Goal: Information Seeking & Learning: Learn about a topic

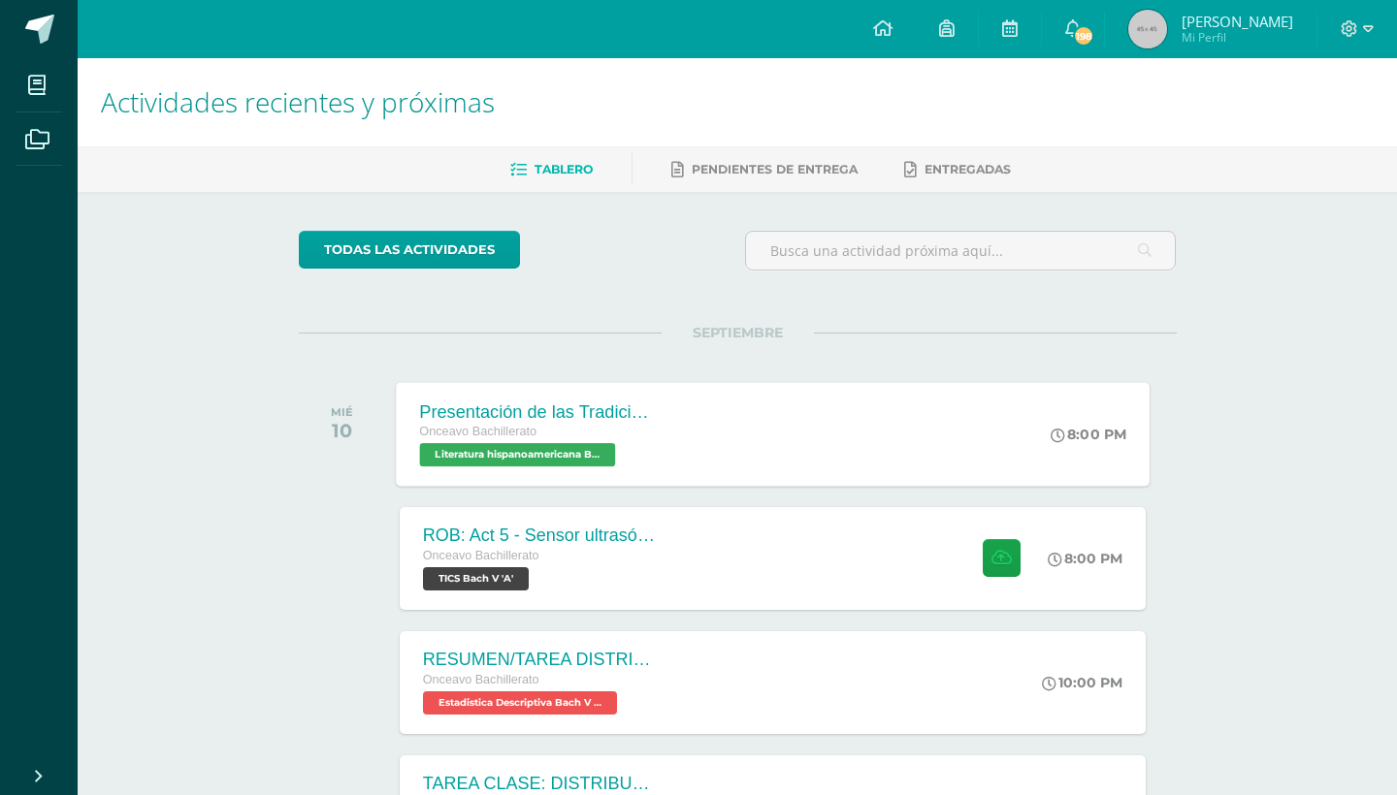
click at [723, 439] on div "Presentación de las Tradiciones Onceavo Bachillerato Literatura hispanoamerican…" at bounding box center [773, 434] width 754 height 104
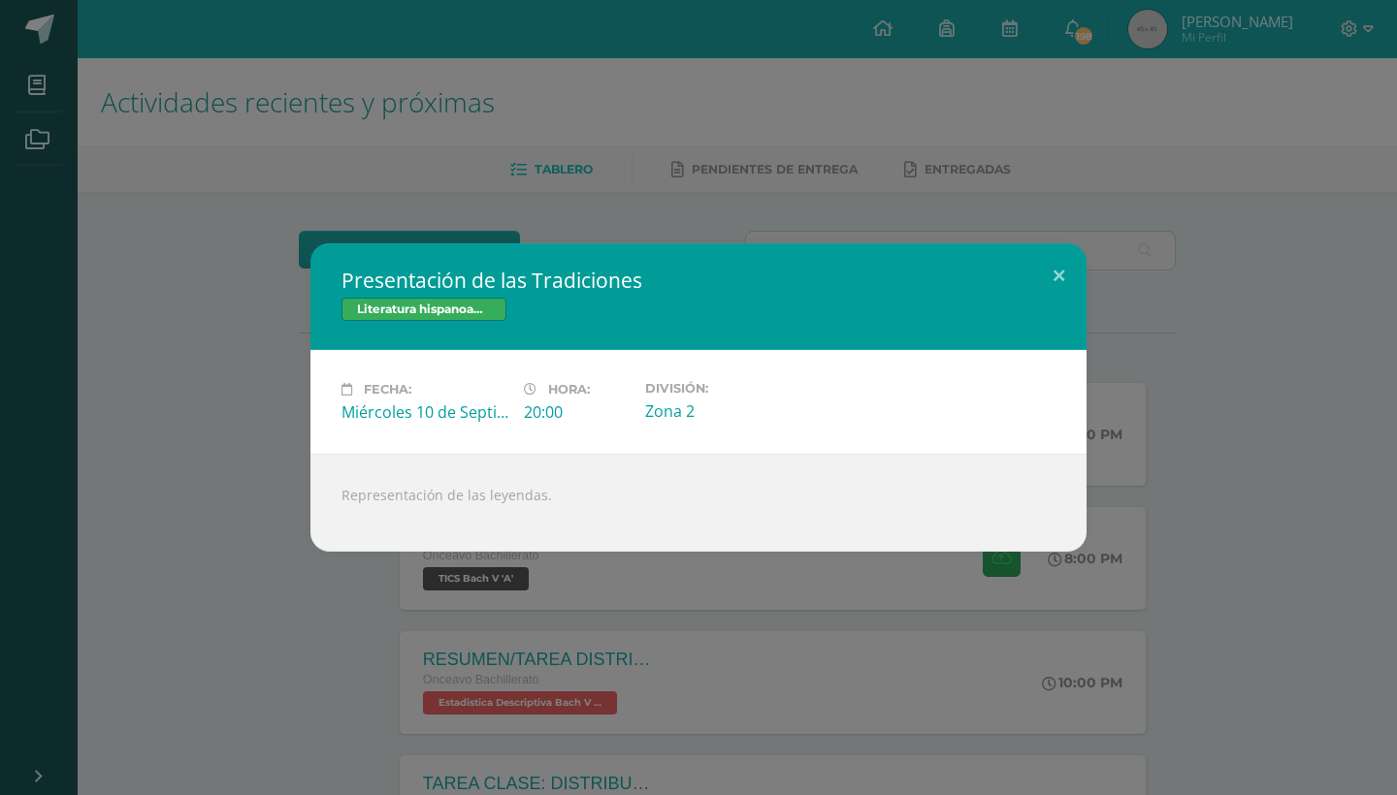
click at [281, 334] on div "Presentación de las Tradiciones Literatura hispanoamericana [PERSON_NAME] V Fec…" at bounding box center [698, 397] width 1381 height 308
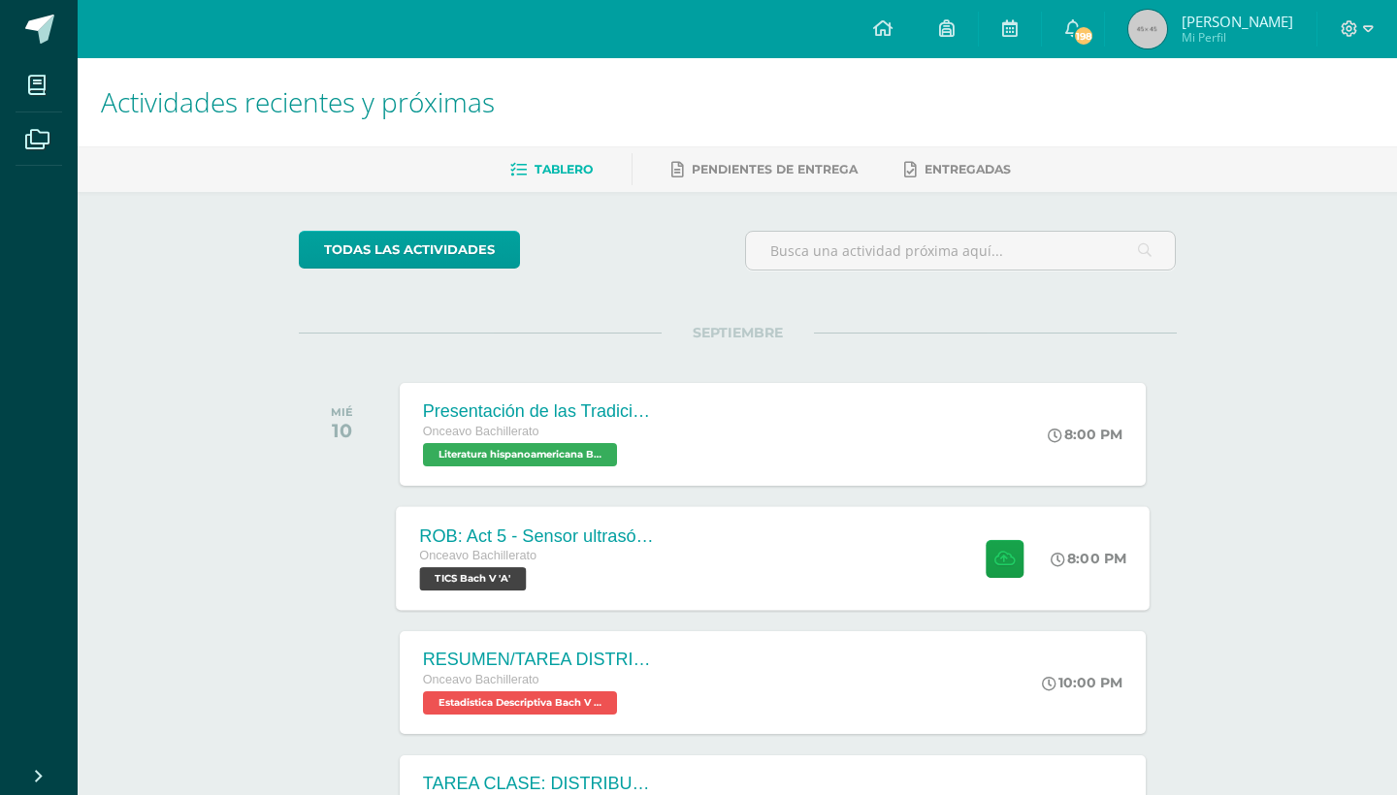
click at [675, 546] on div "[PERSON_NAME]: Act 5 - Sensor ultrasónico Onceavo Bachillerato TICS [PERSON_NAM…" at bounding box center [537, 558] width 282 height 104
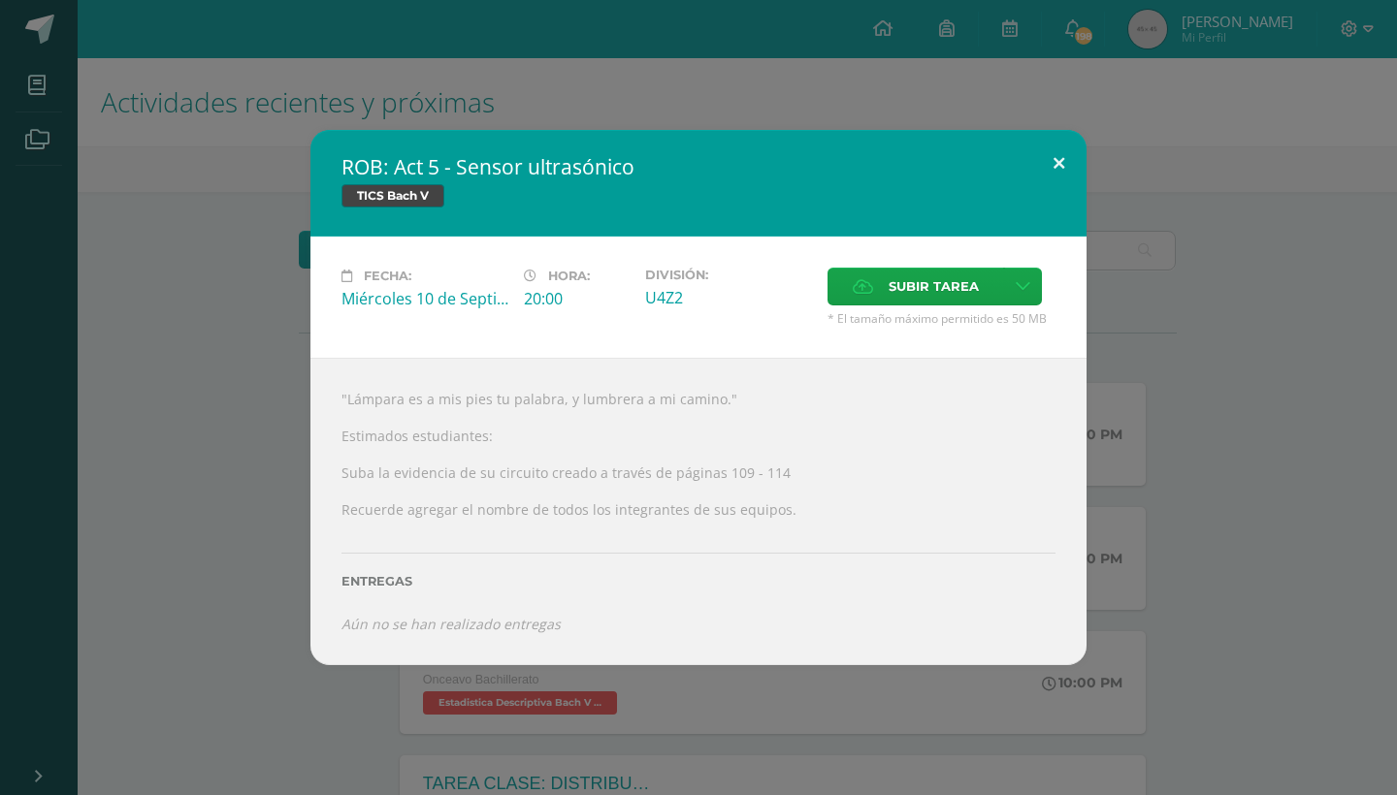
click at [1052, 165] on button at bounding box center [1058, 163] width 55 height 66
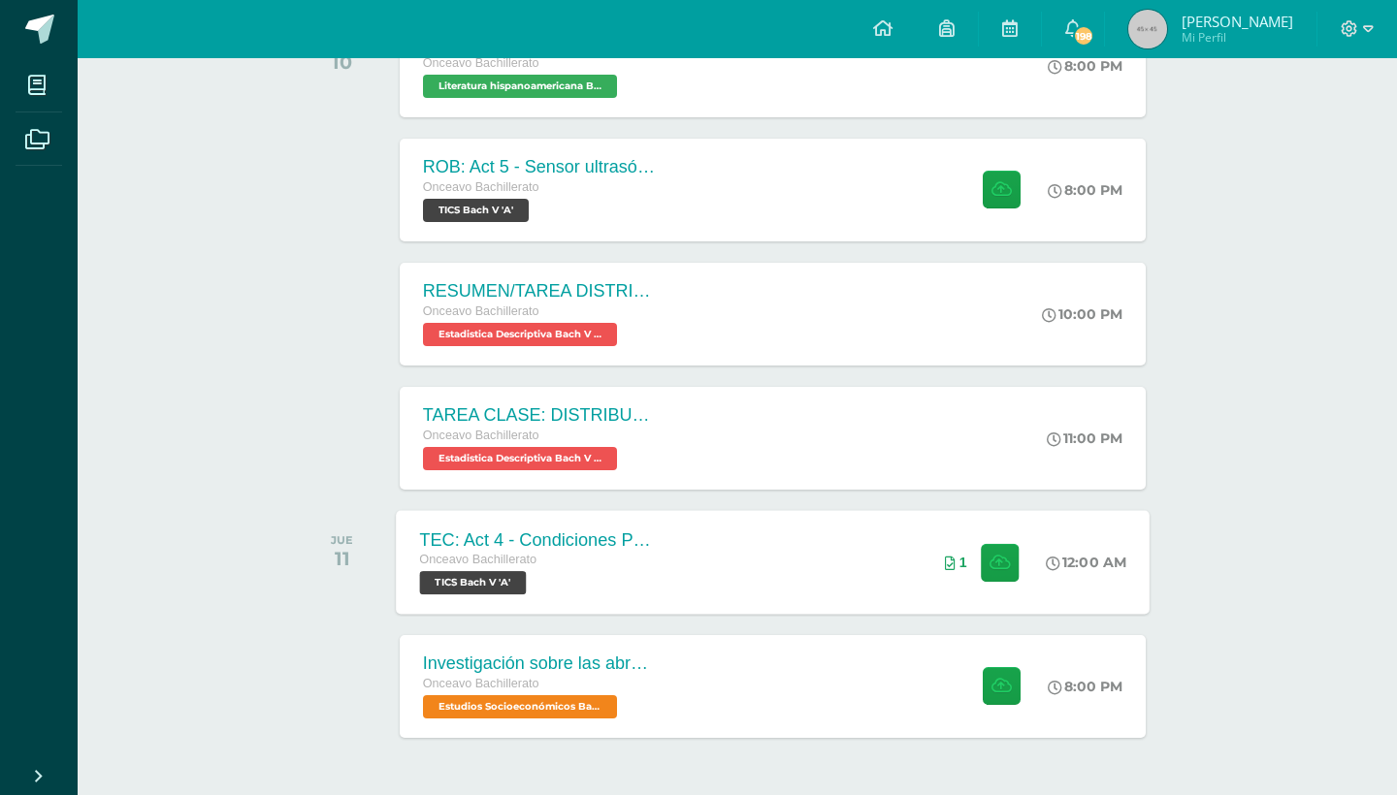
scroll to position [334, 0]
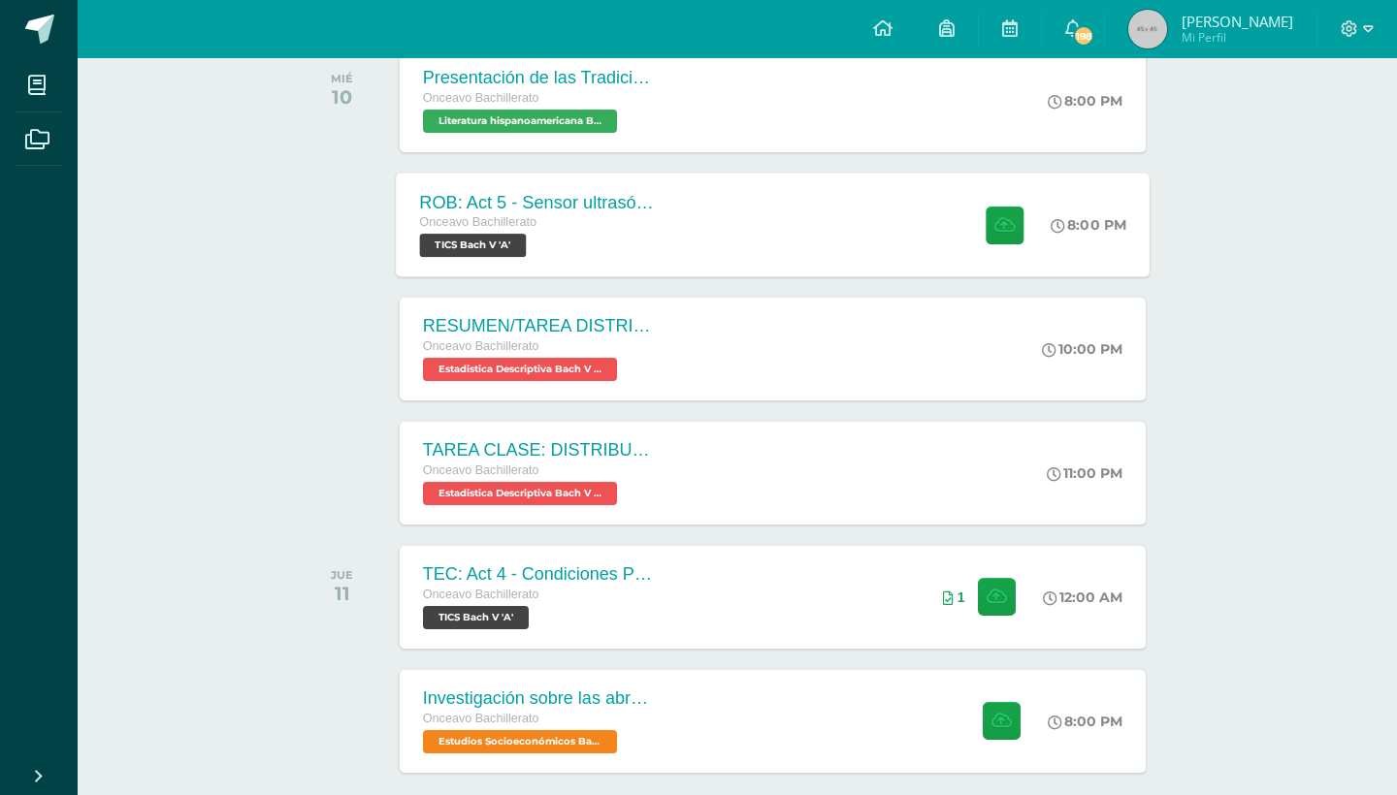
click at [475, 210] on div "ROB: Act 5 - Sensor ultrasónico" at bounding box center [536, 202] width 235 height 20
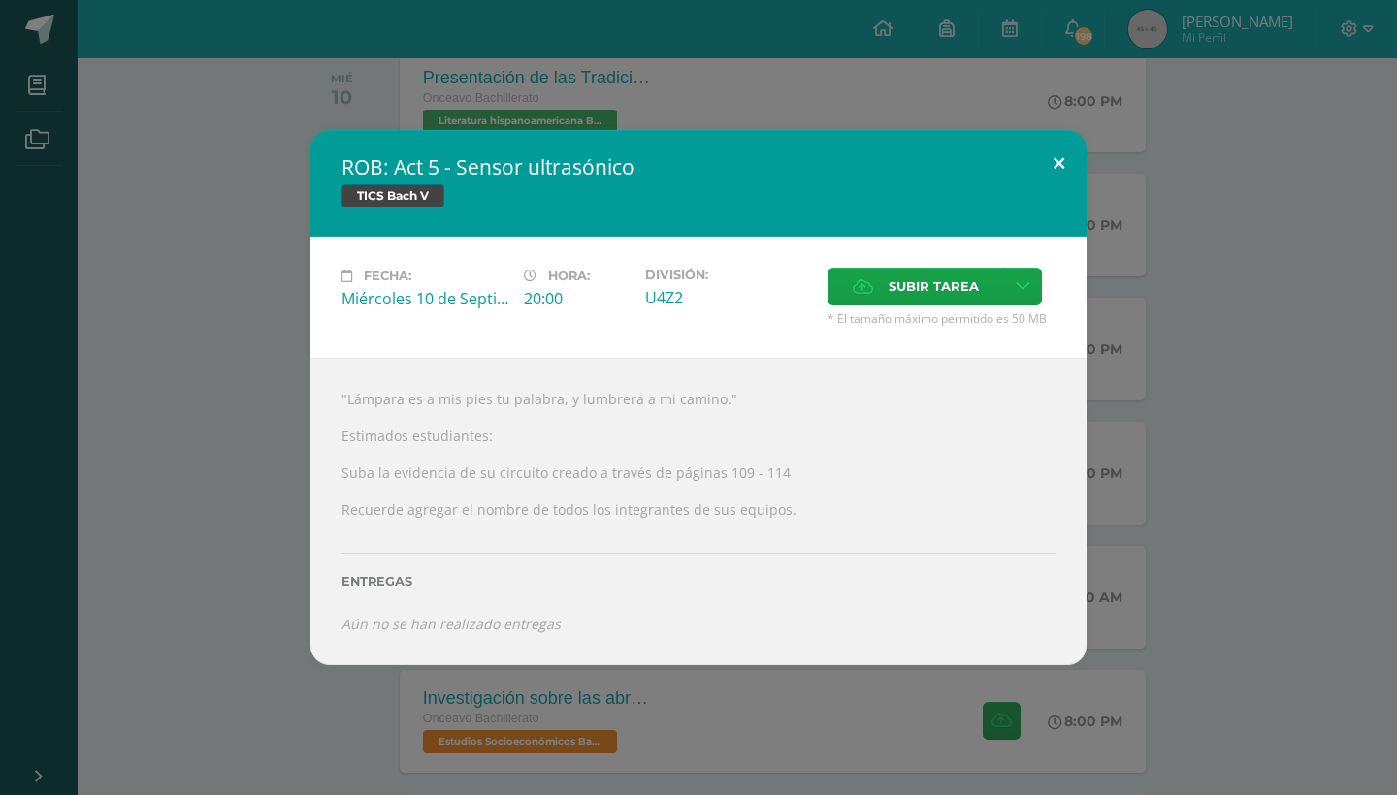
click at [1062, 159] on button at bounding box center [1058, 163] width 55 height 66
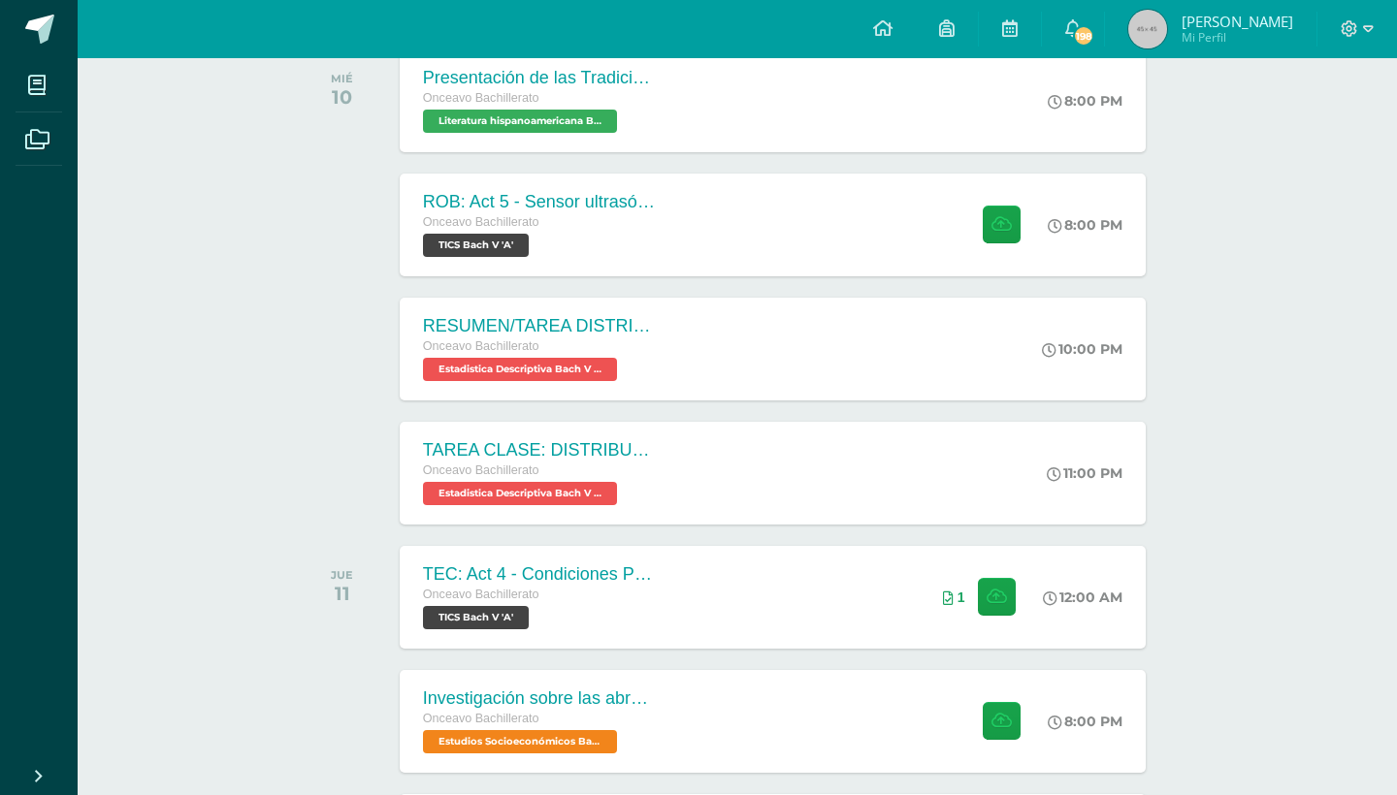
click at [629, 577] on div "TEC: Act 4 - Condiciones Python" at bounding box center [539, 574] width 233 height 20
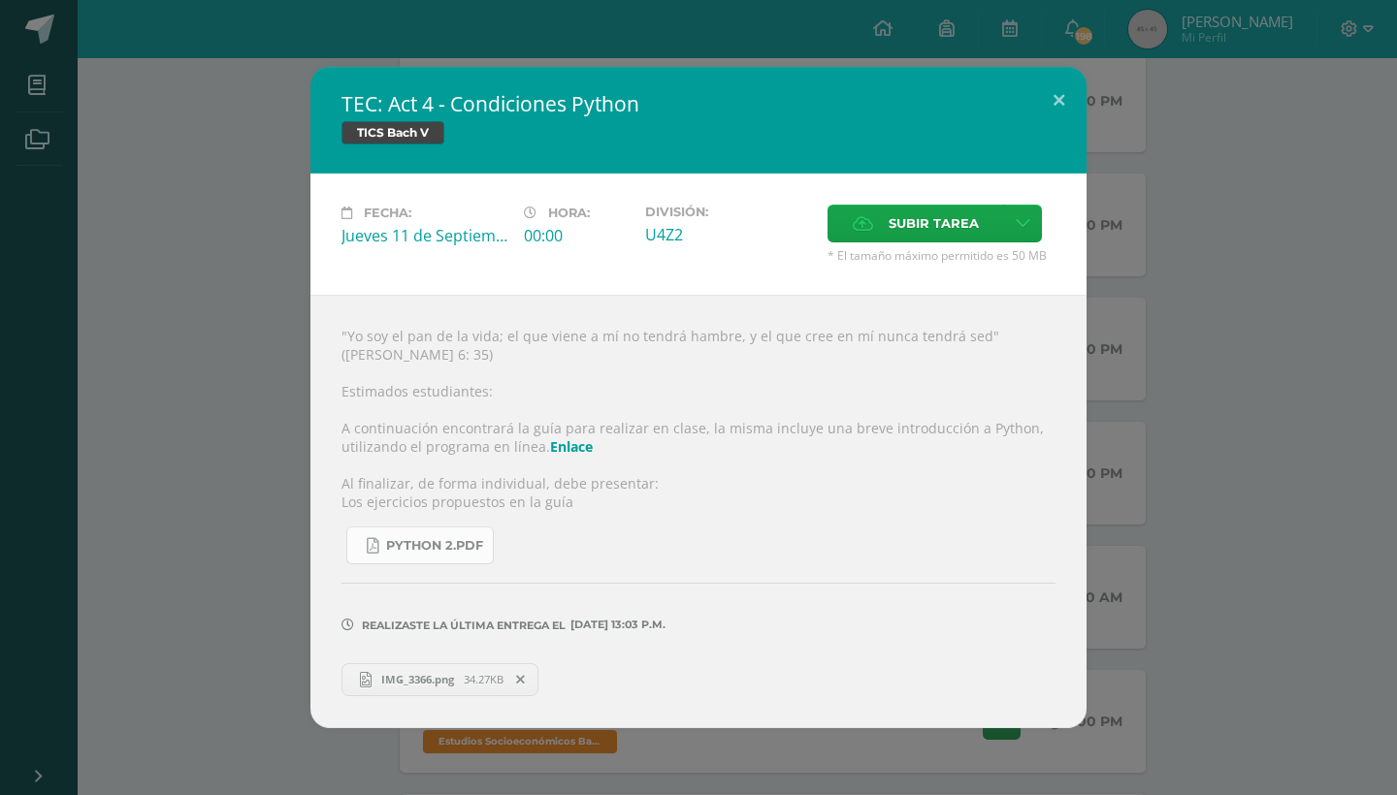
click at [421, 540] on span "Python 2.pdf" at bounding box center [434, 546] width 97 height 16
click at [568, 437] on link "Enlace" at bounding box center [571, 446] width 43 height 18
click at [1066, 95] on button at bounding box center [1058, 100] width 55 height 66
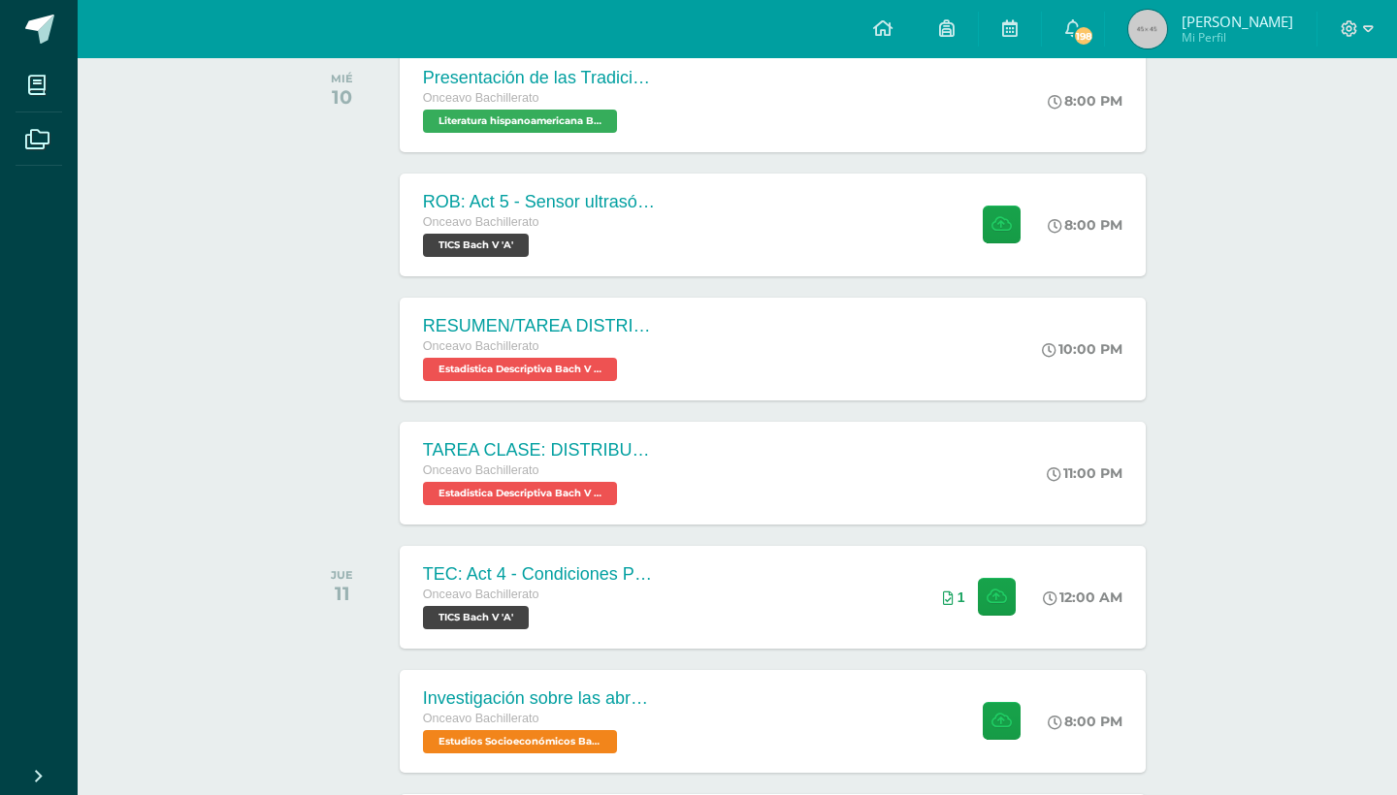
scroll to position [294, 0]
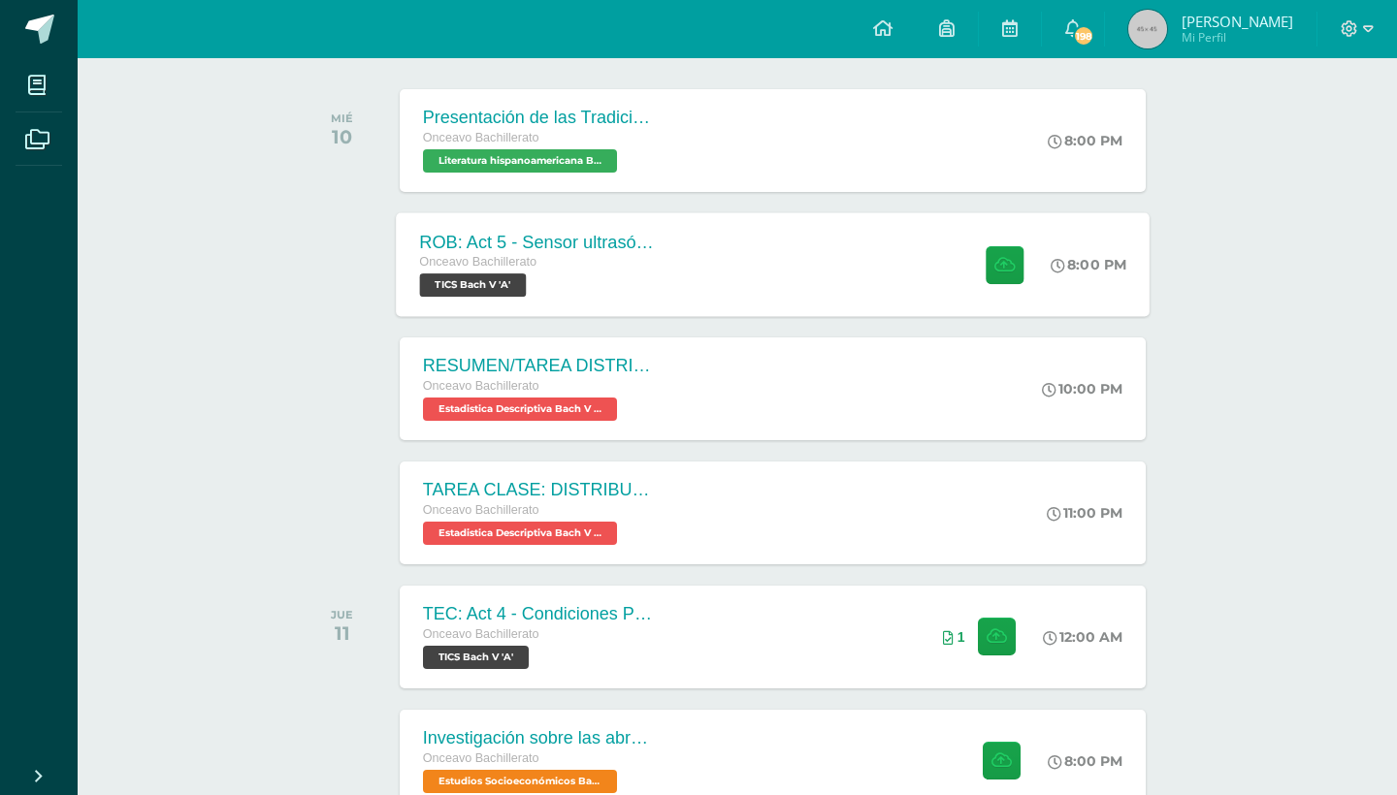
click at [628, 241] on div "ROB: Act 5 - Sensor ultrasónico" at bounding box center [536, 242] width 235 height 20
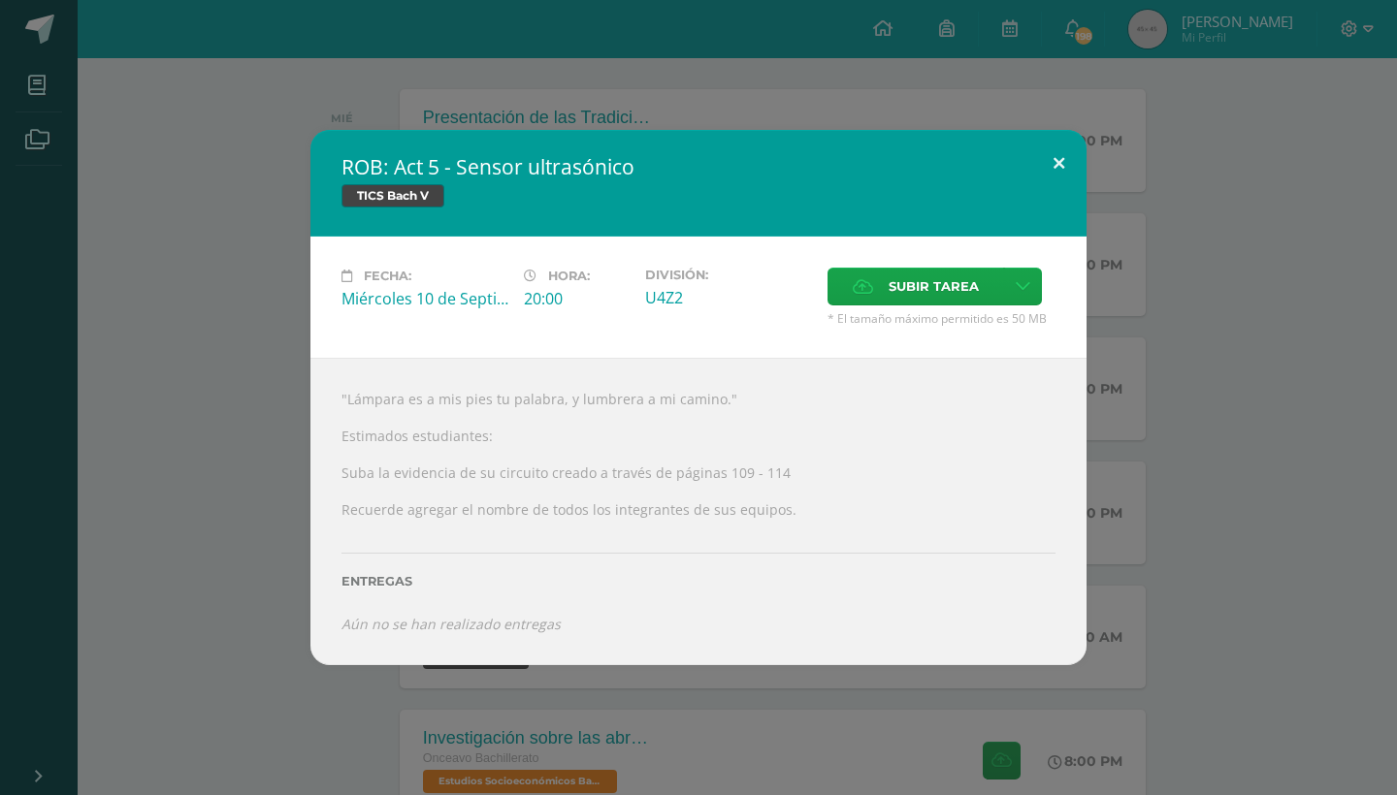
click at [1062, 164] on button at bounding box center [1058, 163] width 55 height 66
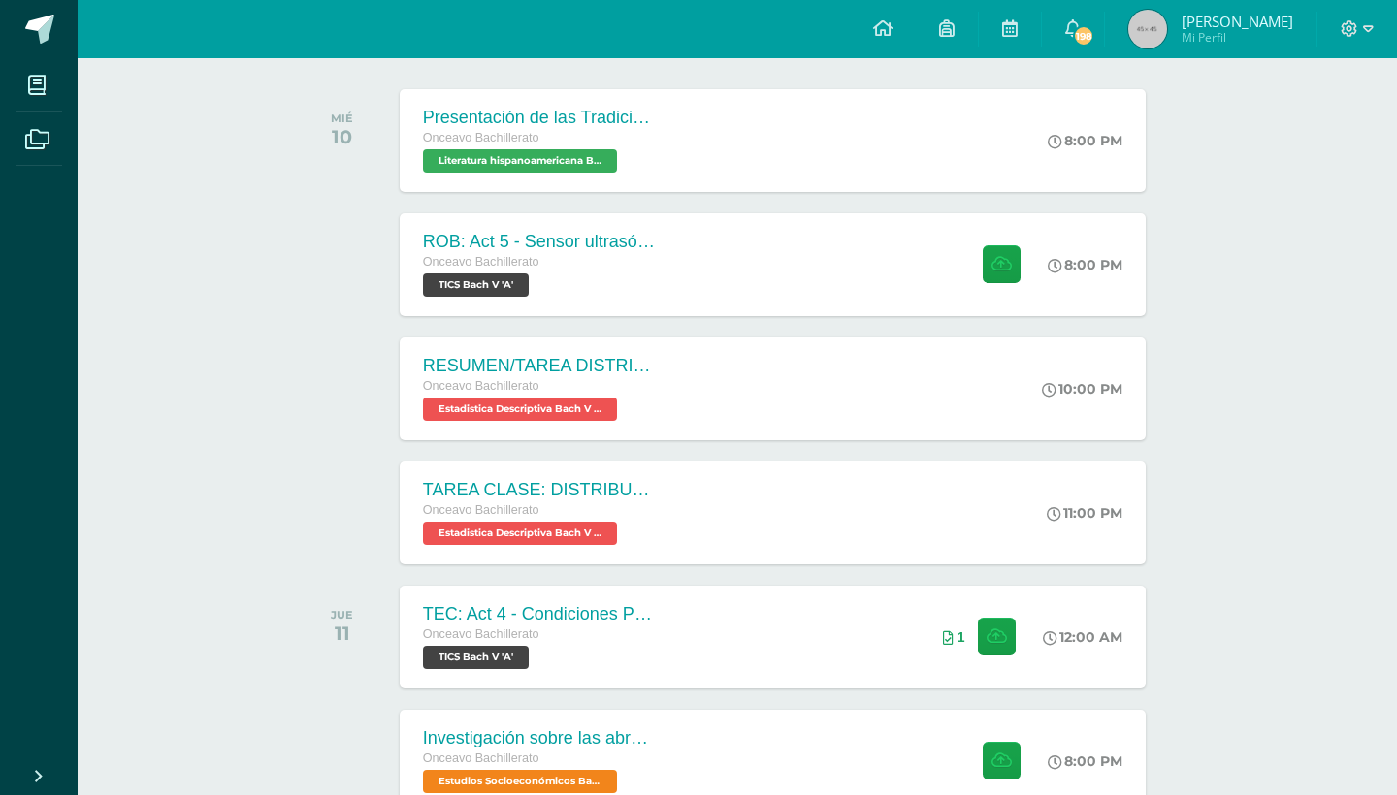
click at [706, 252] on div "ROB: Act 5 - Sensor ultrasónico Onceavo Bachillerato TICS Bach V 'A' 8:00 PM RO…" at bounding box center [773, 264] width 746 height 103
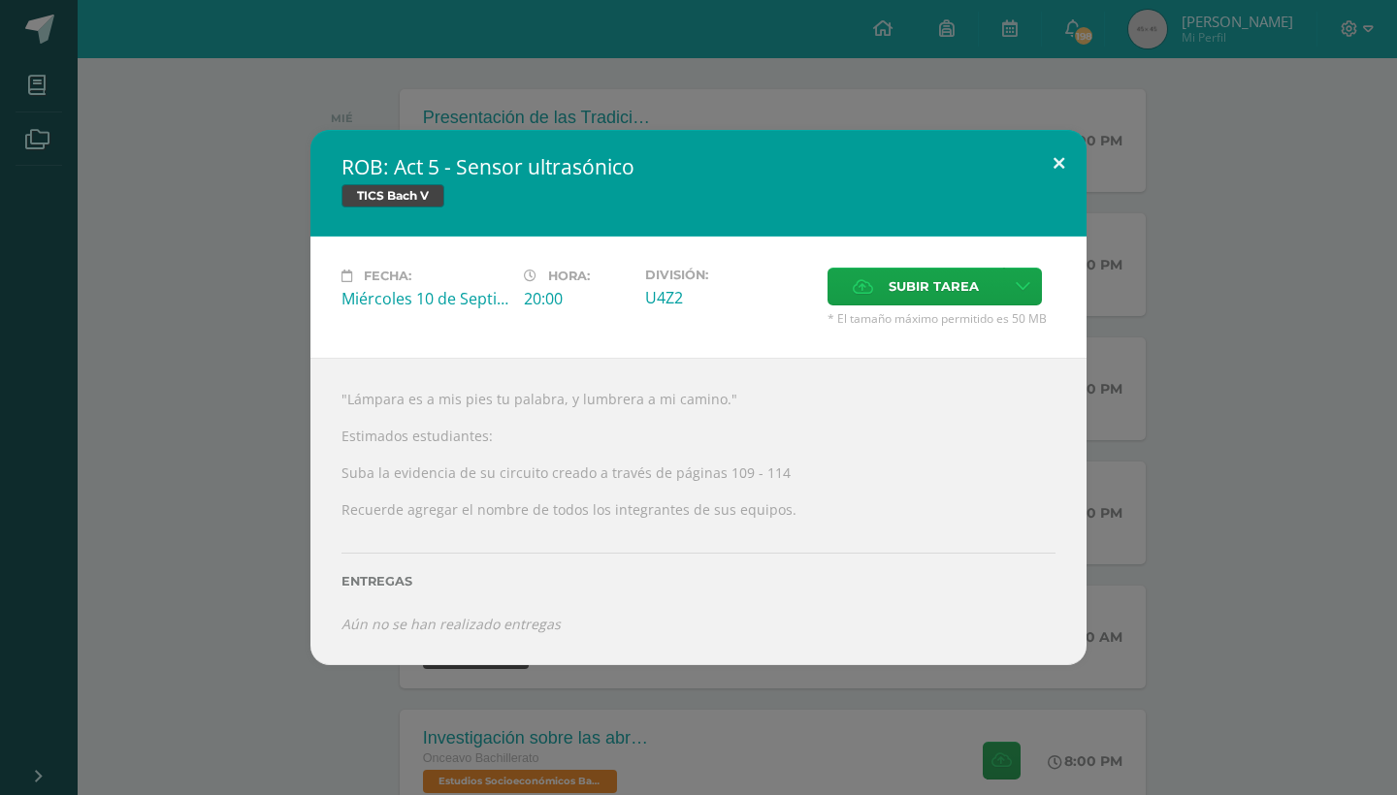
click at [1055, 164] on button at bounding box center [1058, 163] width 55 height 66
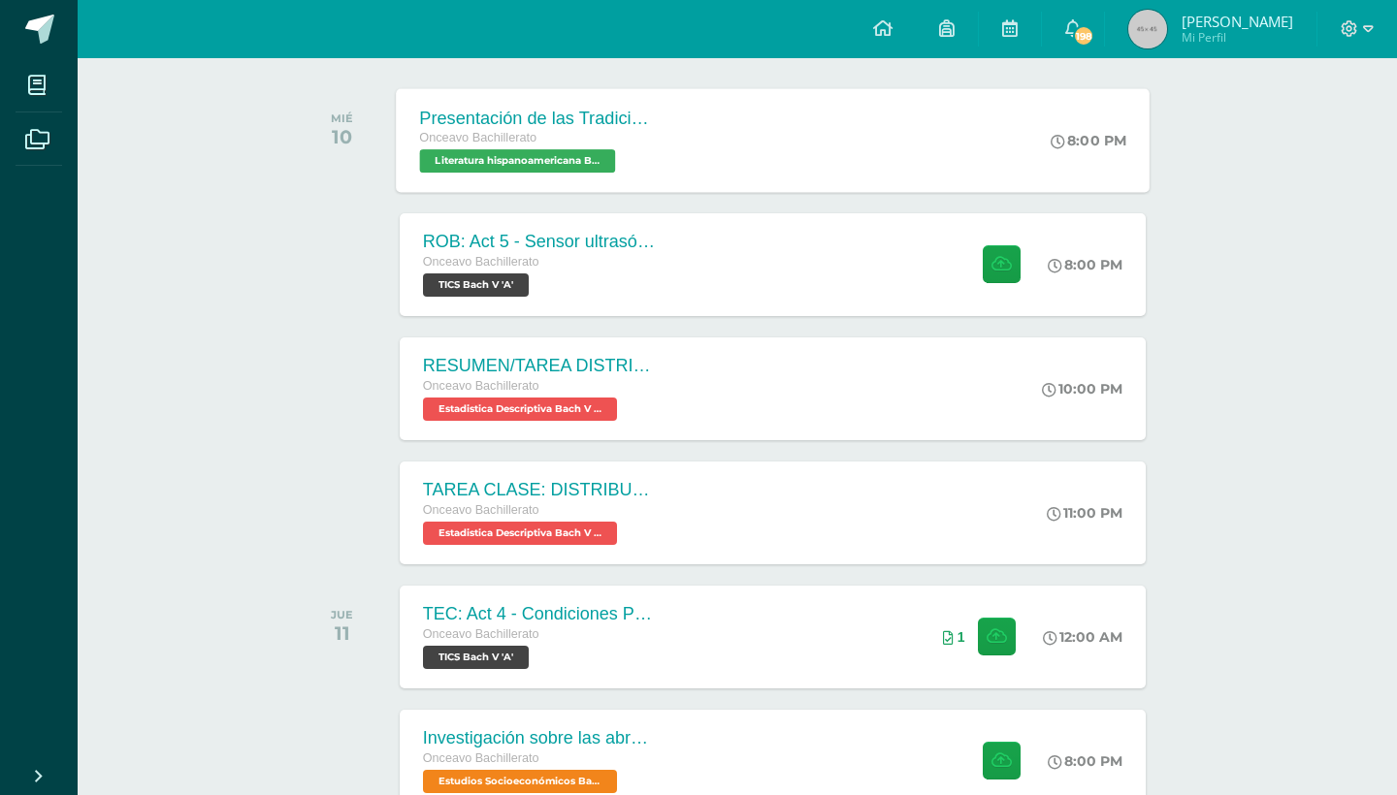
click at [697, 142] on div "Presentación de las Tradiciones Onceavo Bachillerato Literatura hispanoamerican…" at bounding box center [773, 140] width 754 height 104
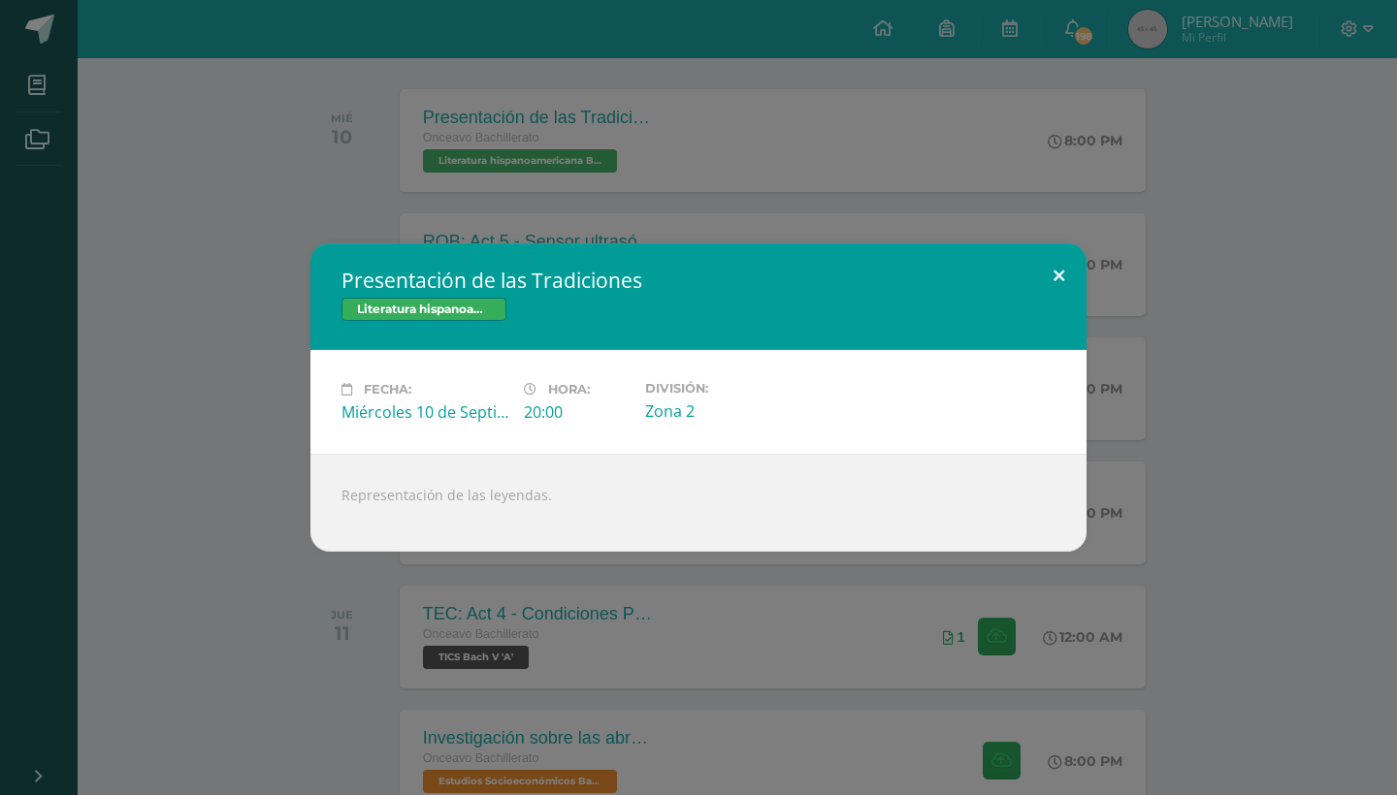
click at [1057, 275] on button at bounding box center [1058, 276] width 55 height 66
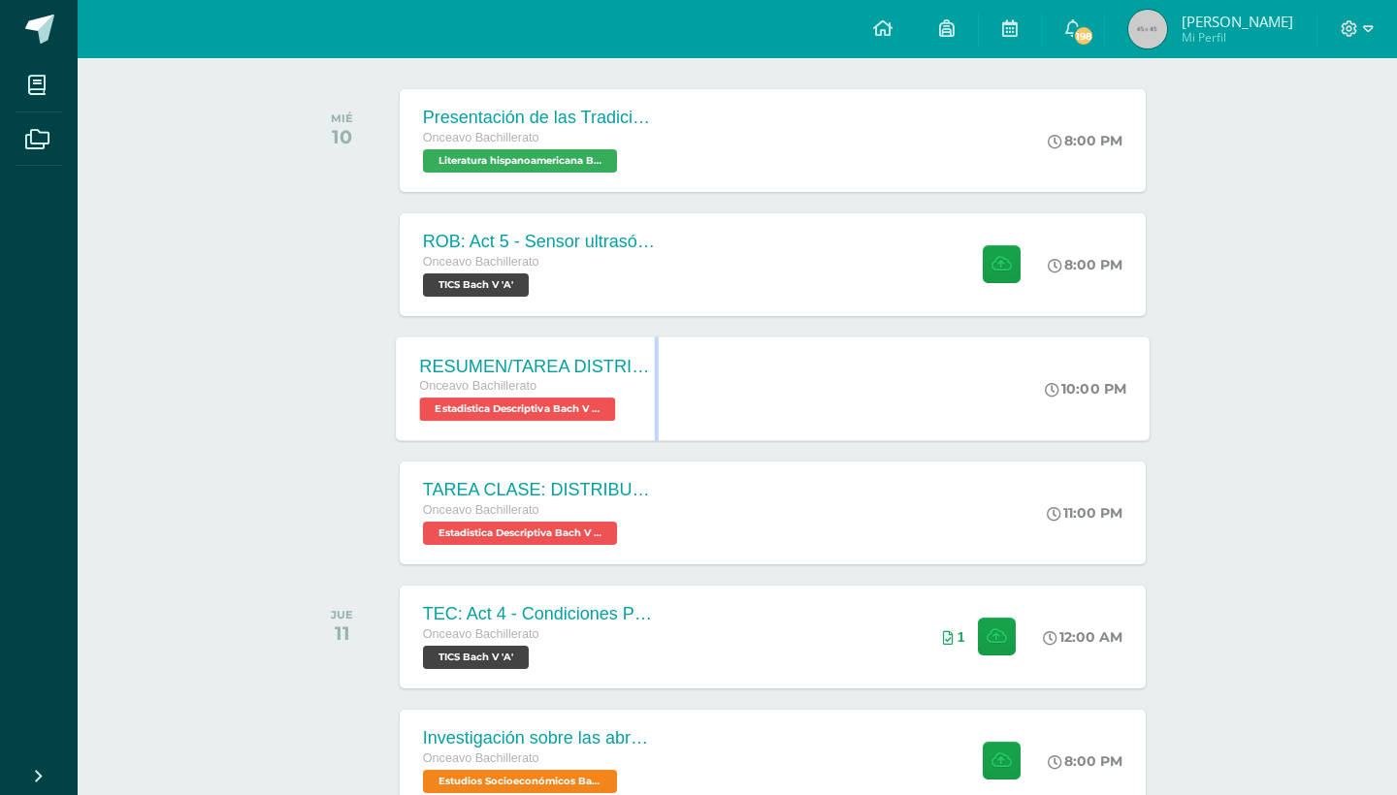
click at [657, 383] on div "RESUMEN/TAREA DISTRIBUCIÓN NORMAL. Onceavo Bachillerato Estadistica Descriptiva…" at bounding box center [537, 389] width 282 height 104
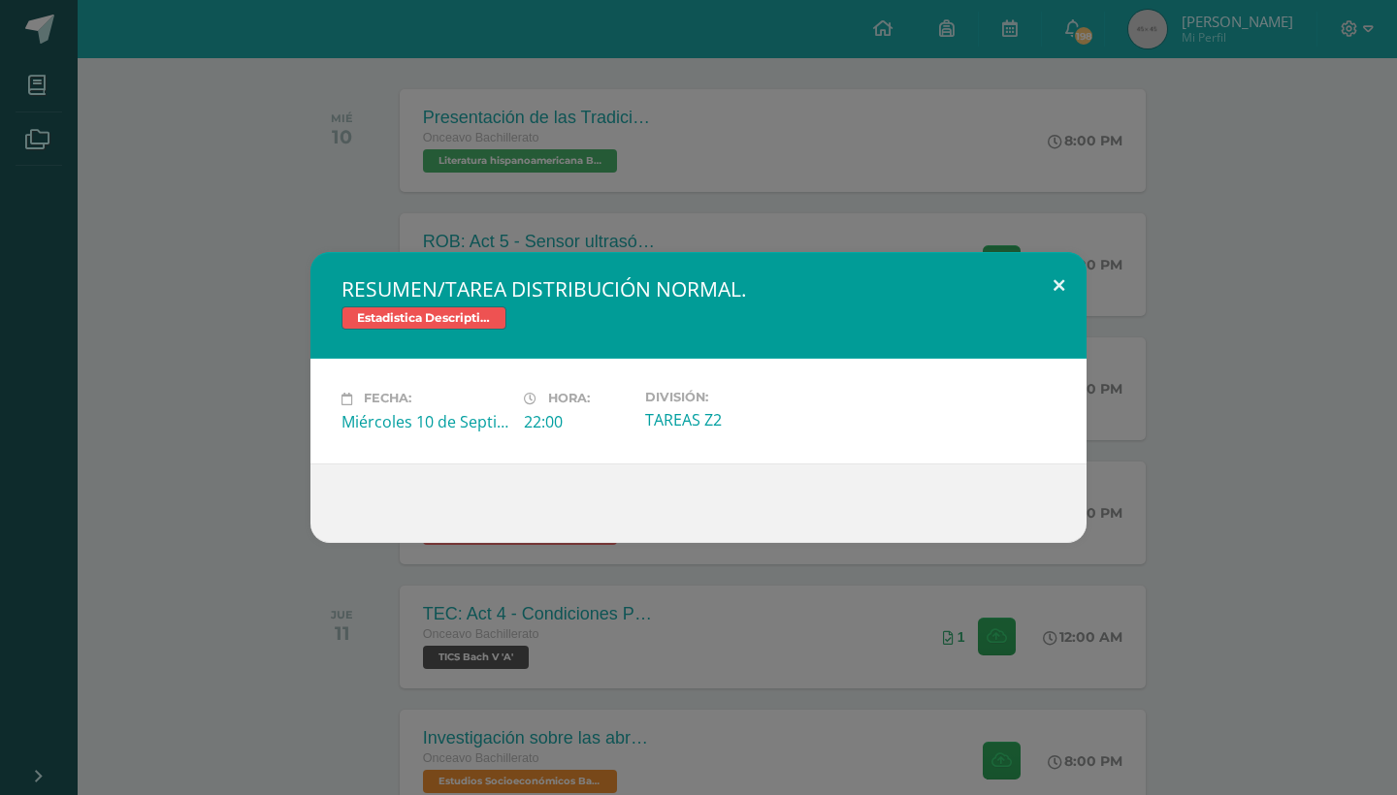
click at [1058, 286] on button at bounding box center [1058, 285] width 55 height 66
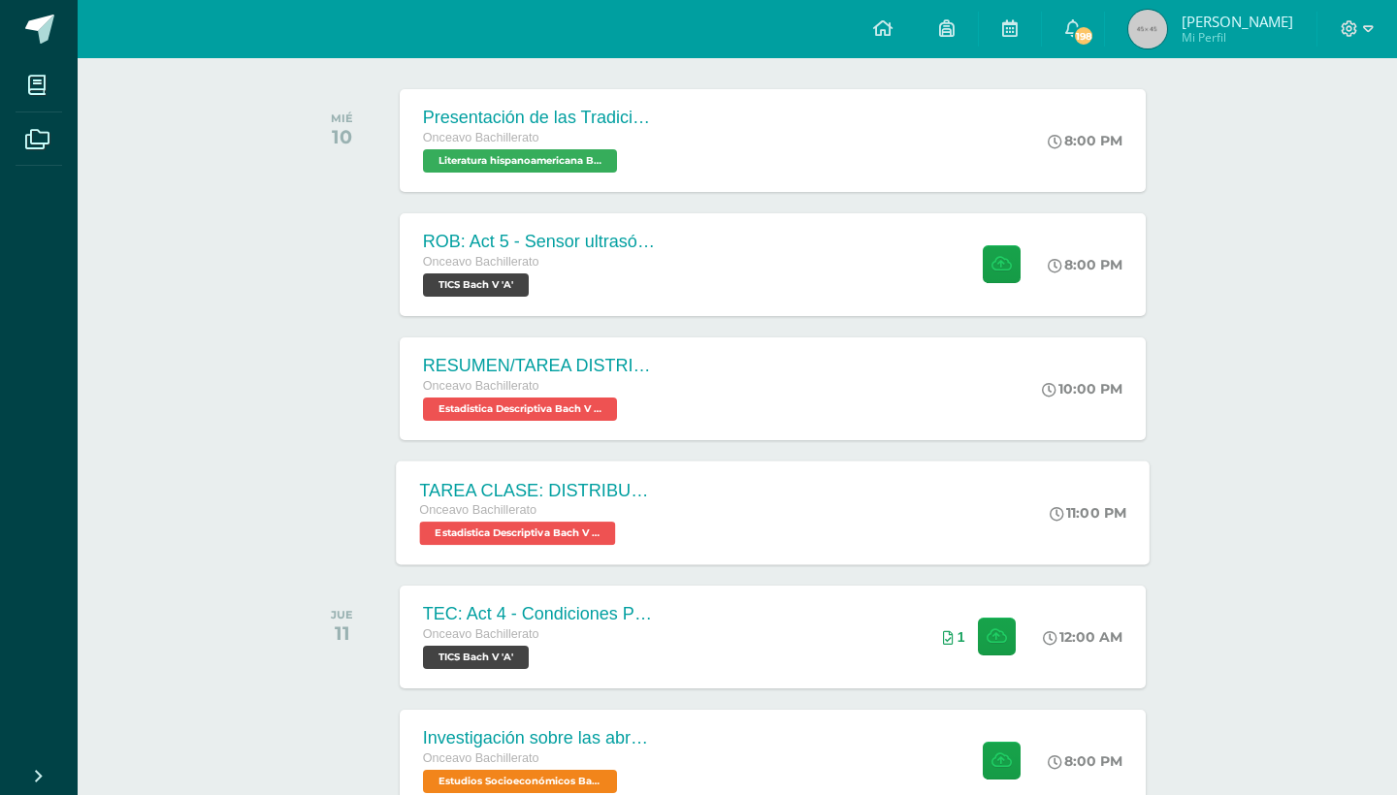
click at [680, 520] on div "TAREA CLASE: DISTRIBUCIÓN NORMAL. Onceavo Bachillerato Estadistica Descriptiva …" at bounding box center [773, 513] width 754 height 104
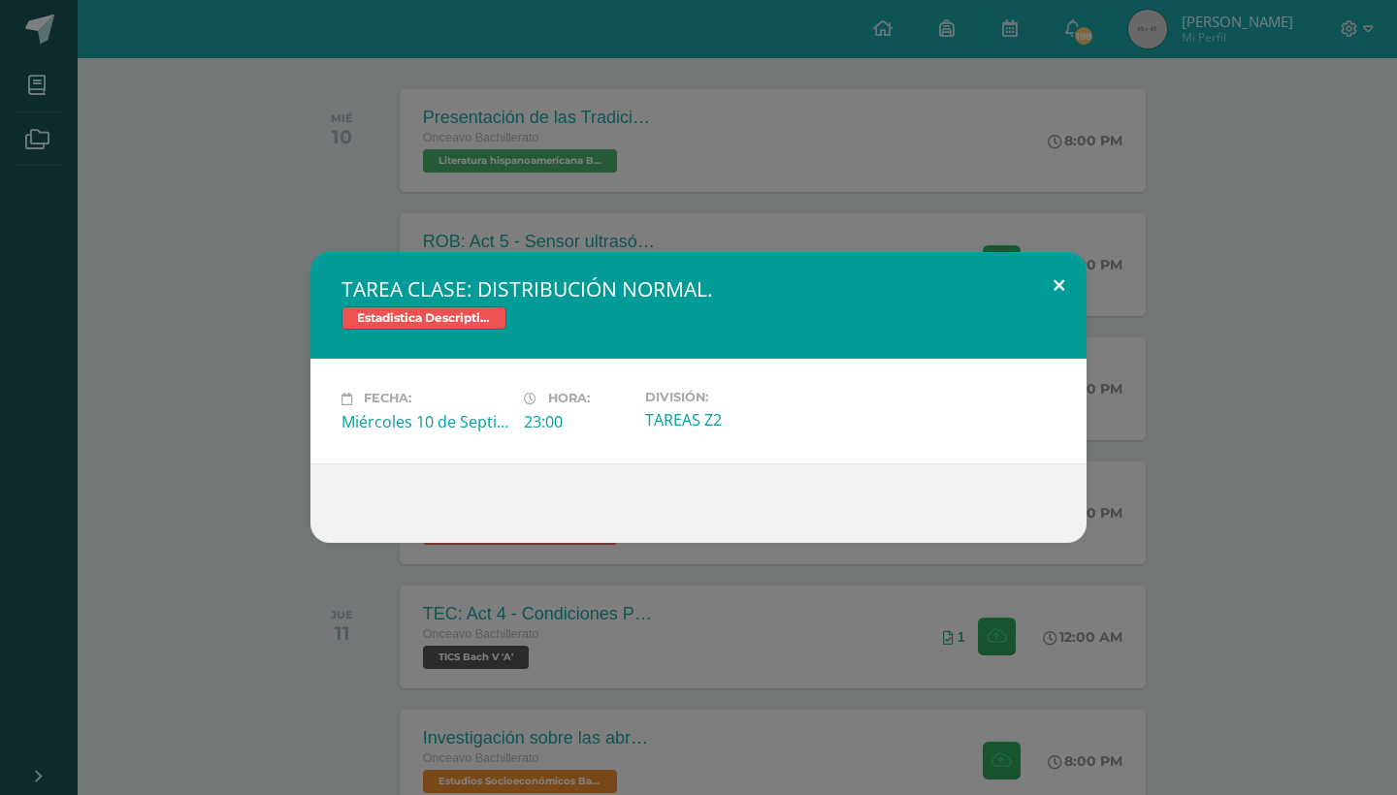
click at [1064, 289] on button at bounding box center [1058, 285] width 55 height 66
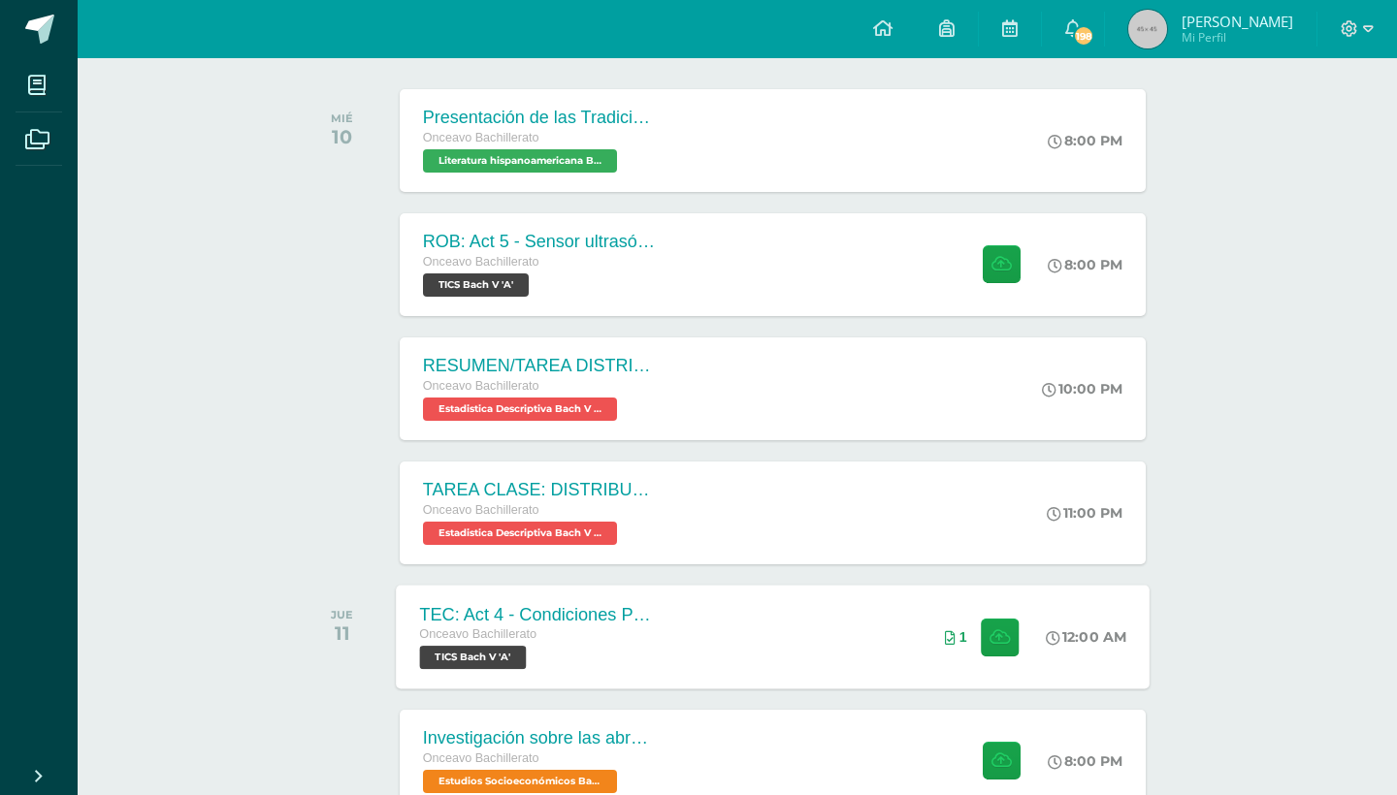
click at [607, 619] on div "TEC: Act 4 - Condiciones Python" at bounding box center [536, 614] width 235 height 20
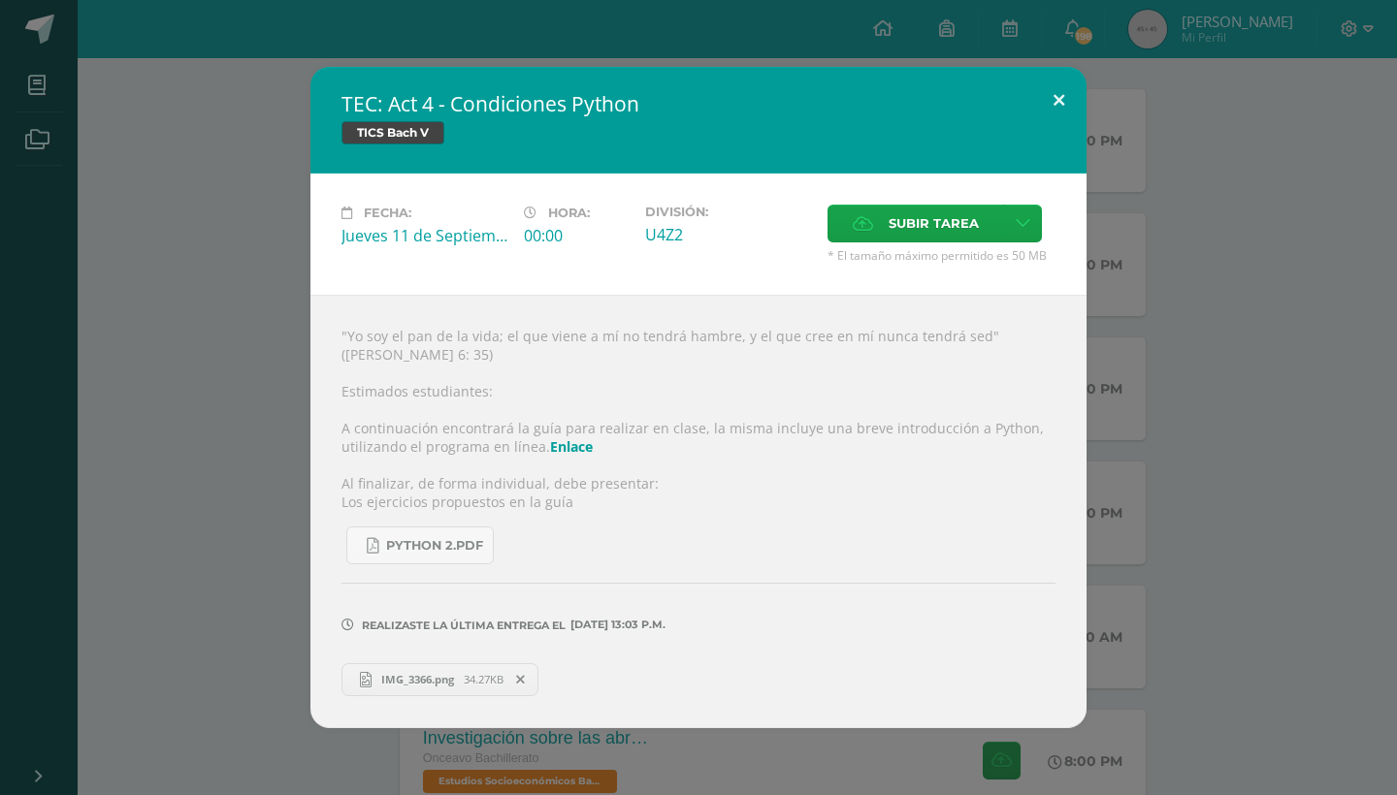
click at [1057, 109] on button at bounding box center [1058, 100] width 55 height 66
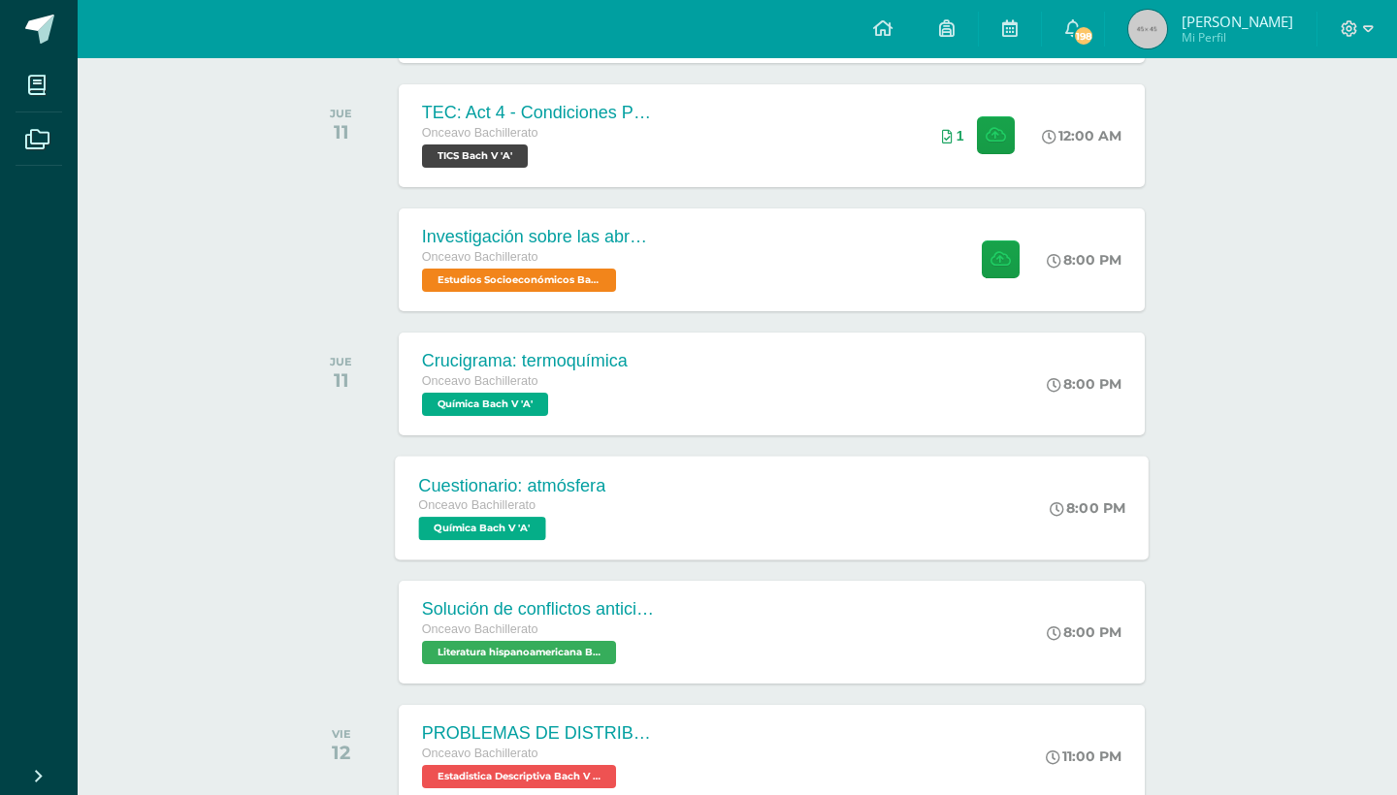
scroll to position [799, 0]
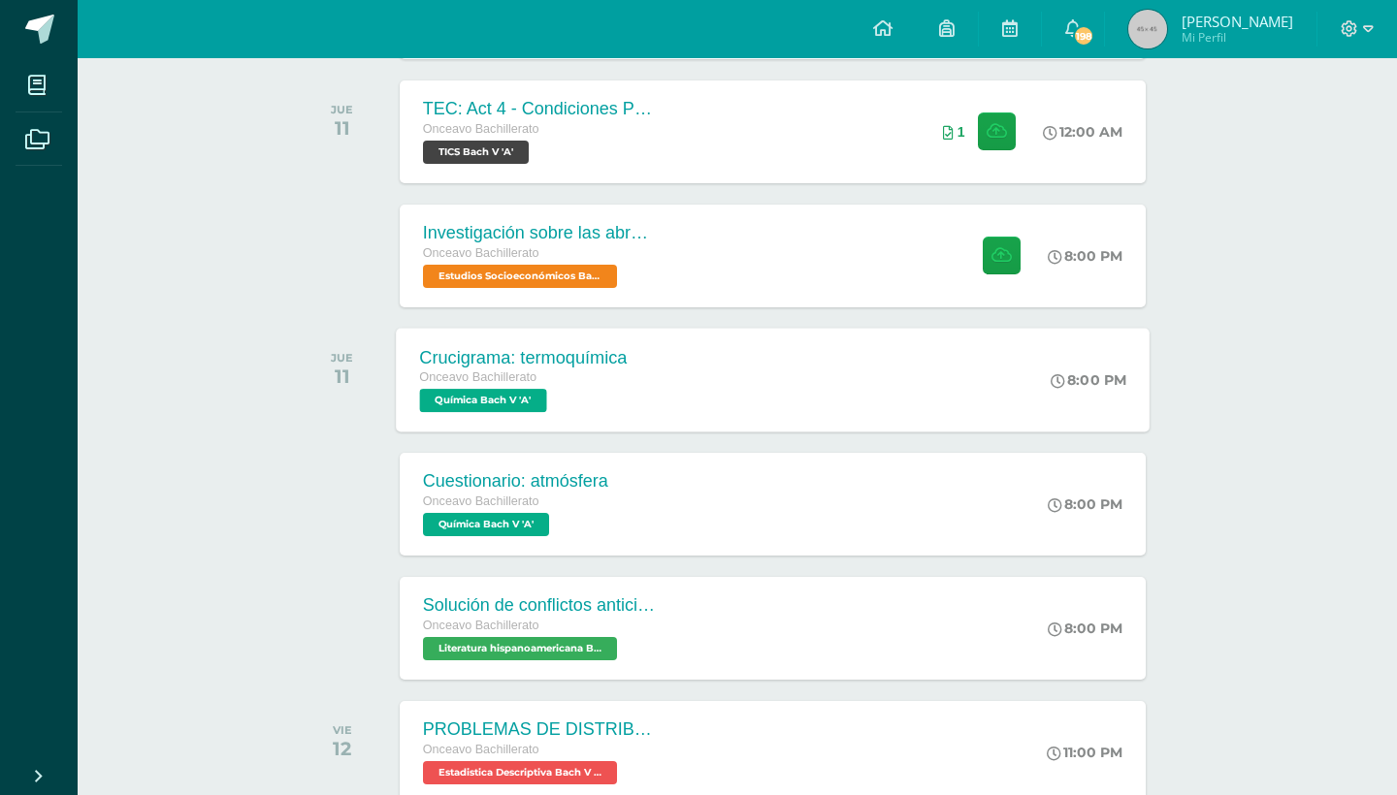
click at [709, 368] on div "Crucigrama: termoquímica Onceavo Bachillerato Química Bach V 'A' 8:00 PM Crucig…" at bounding box center [773, 380] width 754 height 104
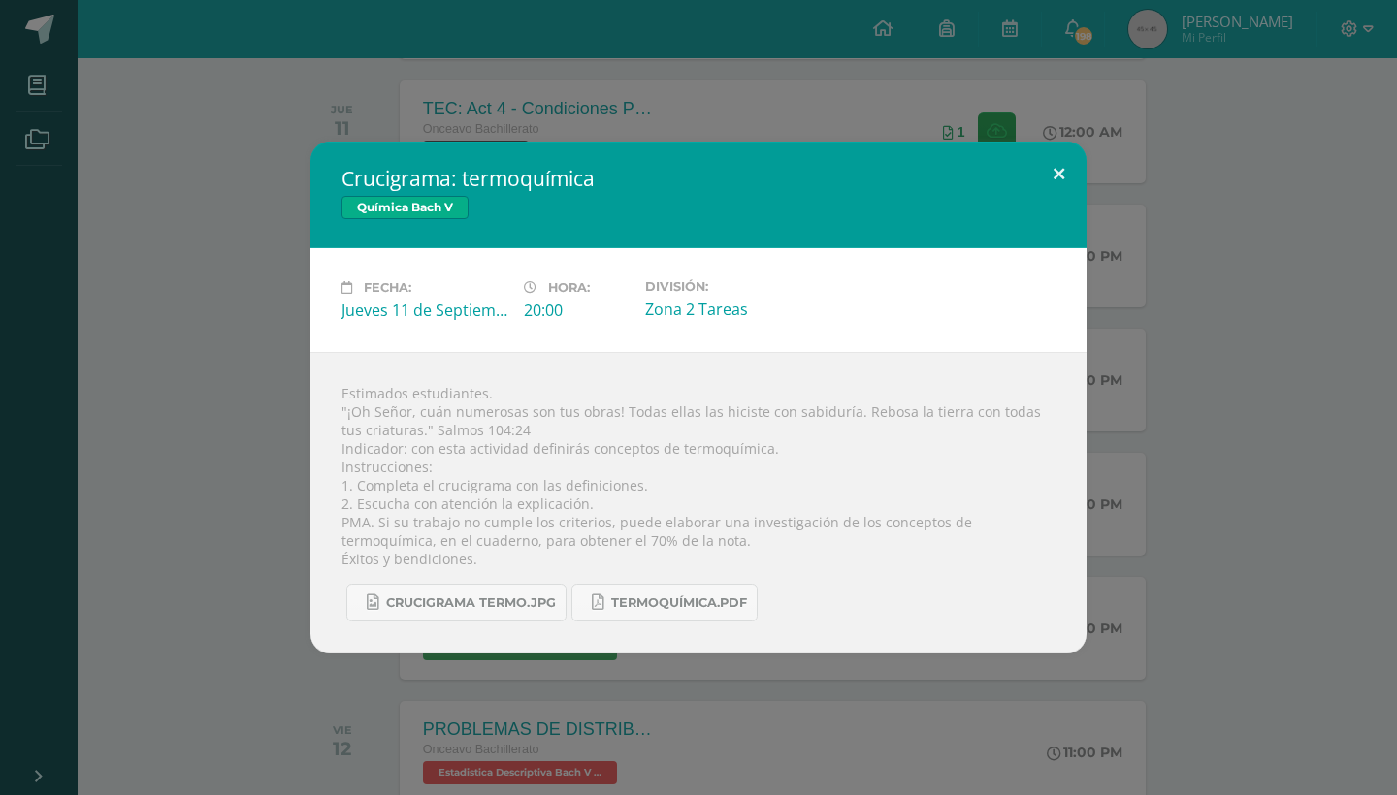
click at [1067, 157] on button at bounding box center [1058, 175] width 55 height 66
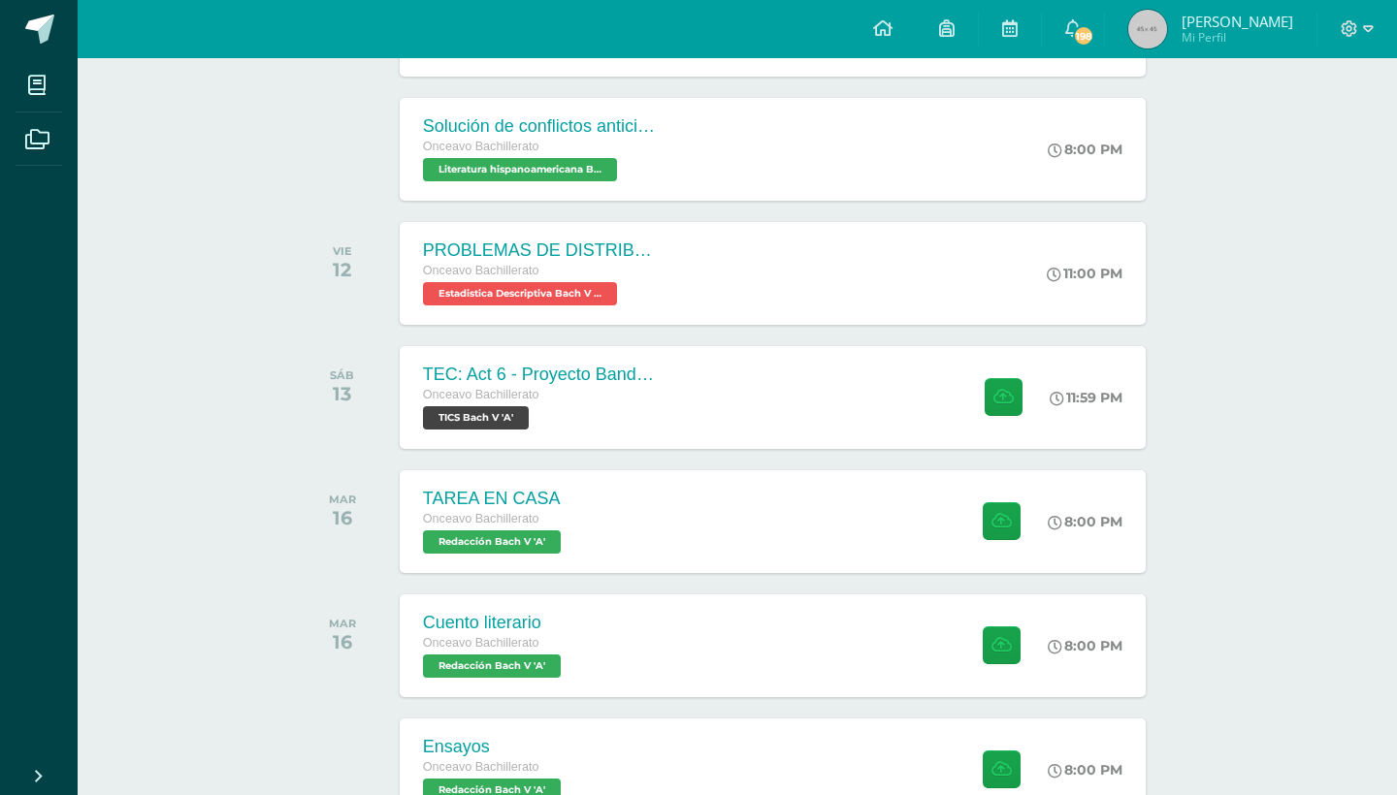
scroll to position [1279, 0]
click at [779, 416] on div "TEC: Act 6 - Proyecto Bandera Verde Onceavo Bachillerato TICS Bach V 'A' 11:59 …" at bounding box center [773, 396] width 754 height 104
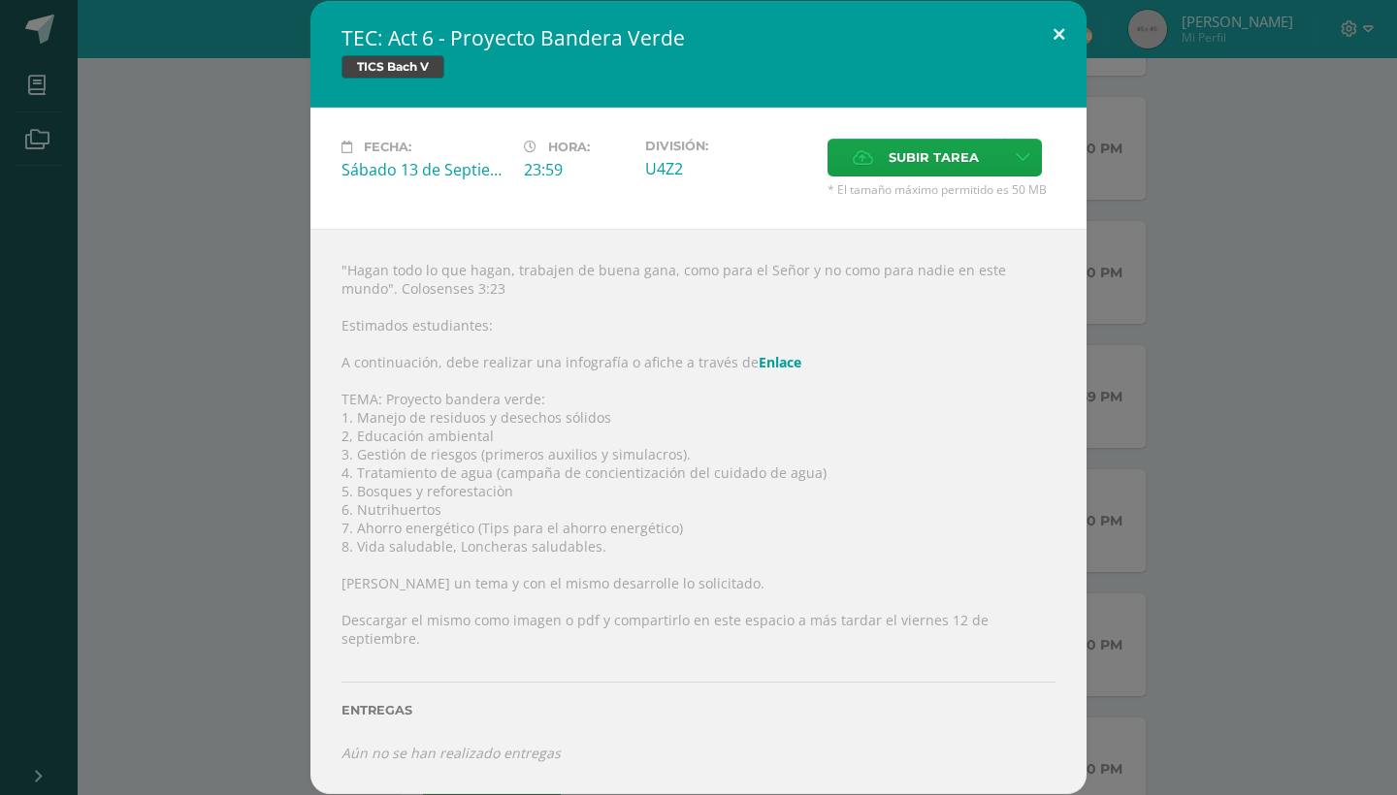
click at [1056, 48] on button at bounding box center [1058, 34] width 55 height 66
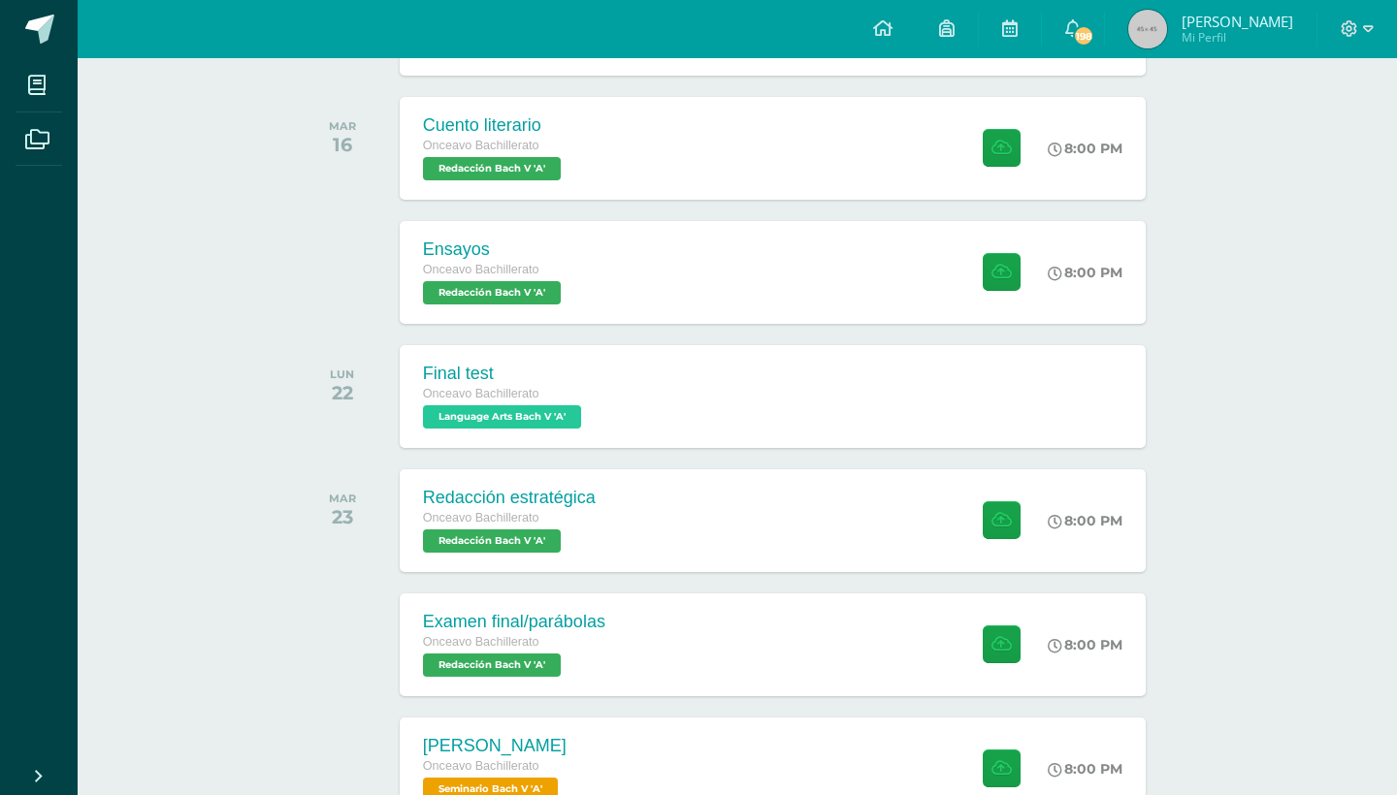
scroll to position [1791, 0]
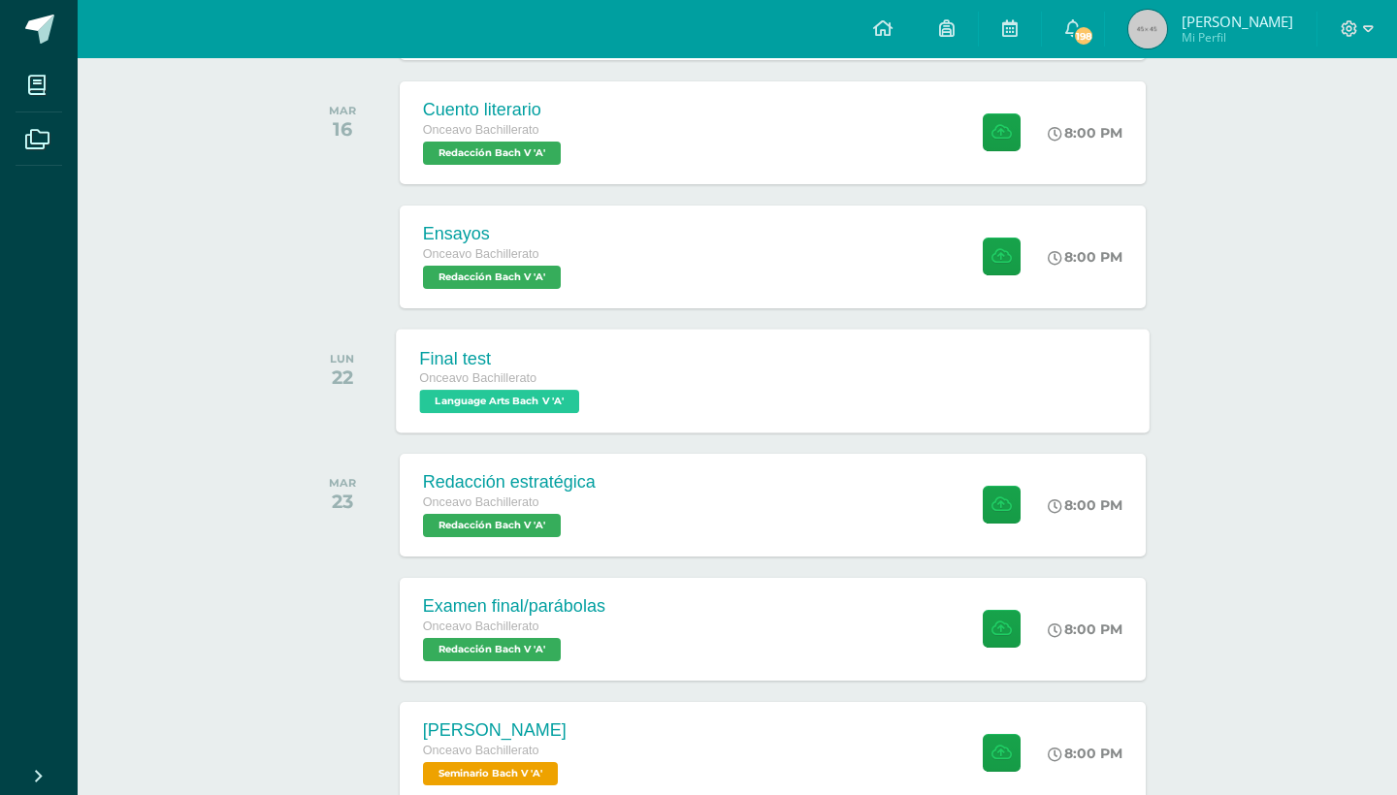
click at [749, 361] on div "Final test Onceavo Bachillerato Language Arts Bach V 'A' Final test Language Ar…" at bounding box center [773, 381] width 754 height 104
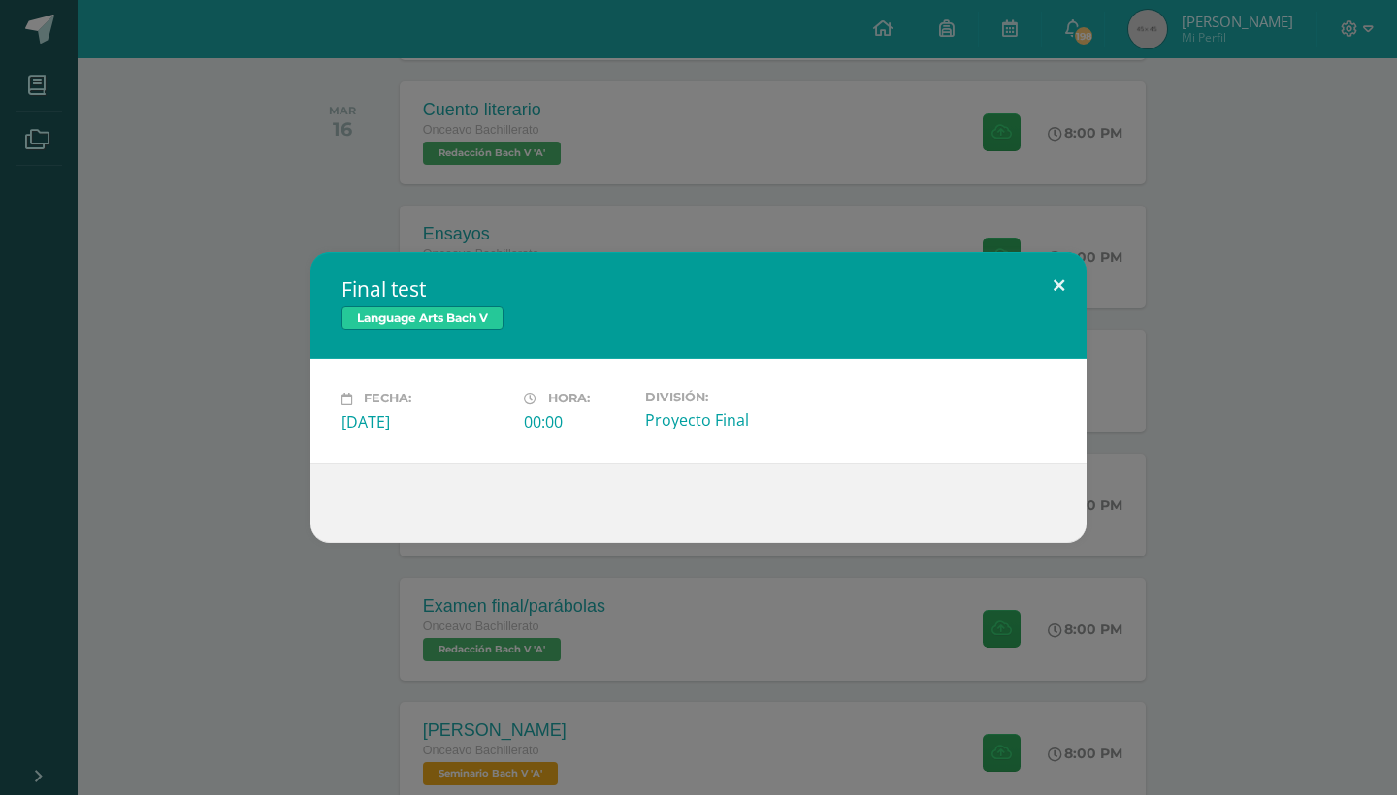
click at [1069, 284] on button at bounding box center [1058, 285] width 55 height 66
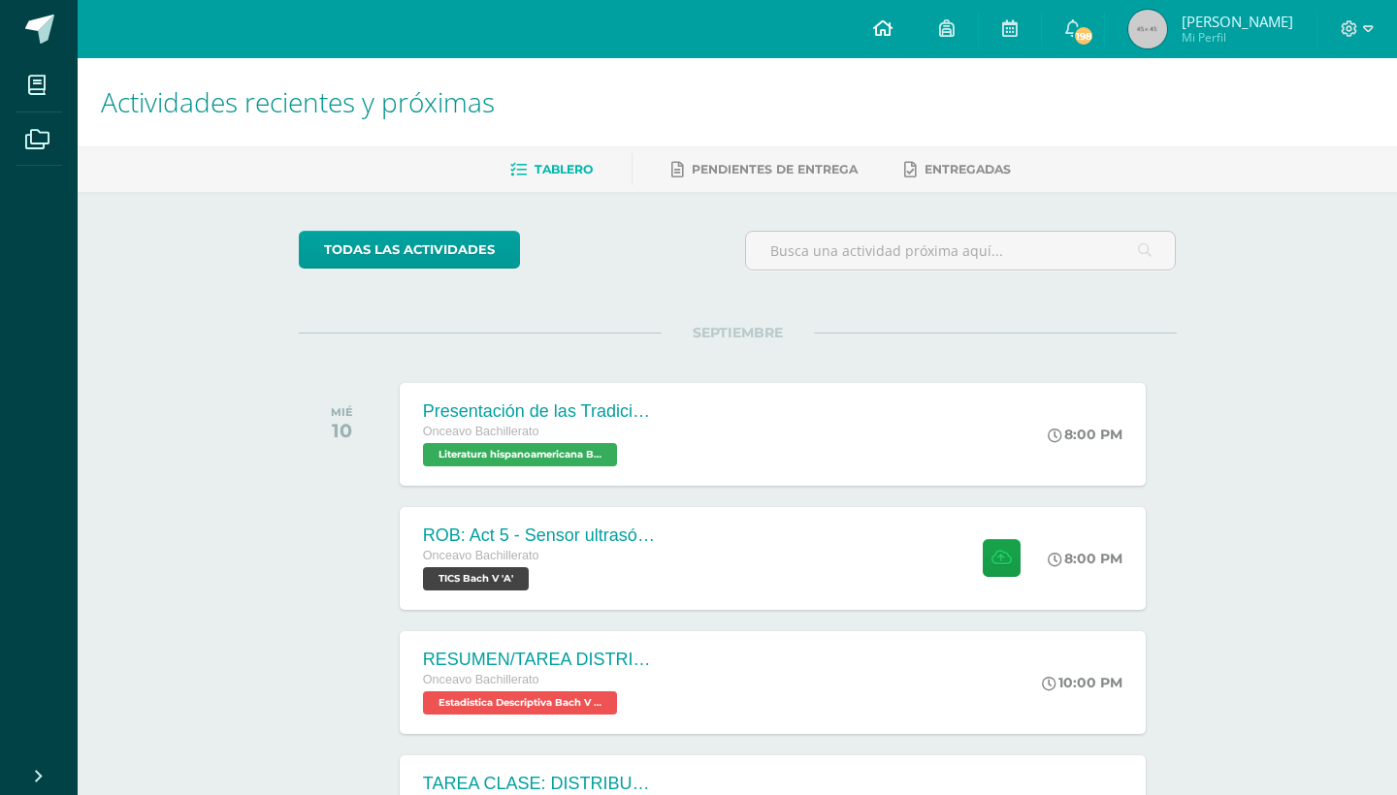
scroll to position [0, 0]
click at [758, 165] on span "Pendientes de entrega" at bounding box center [775, 169] width 166 height 15
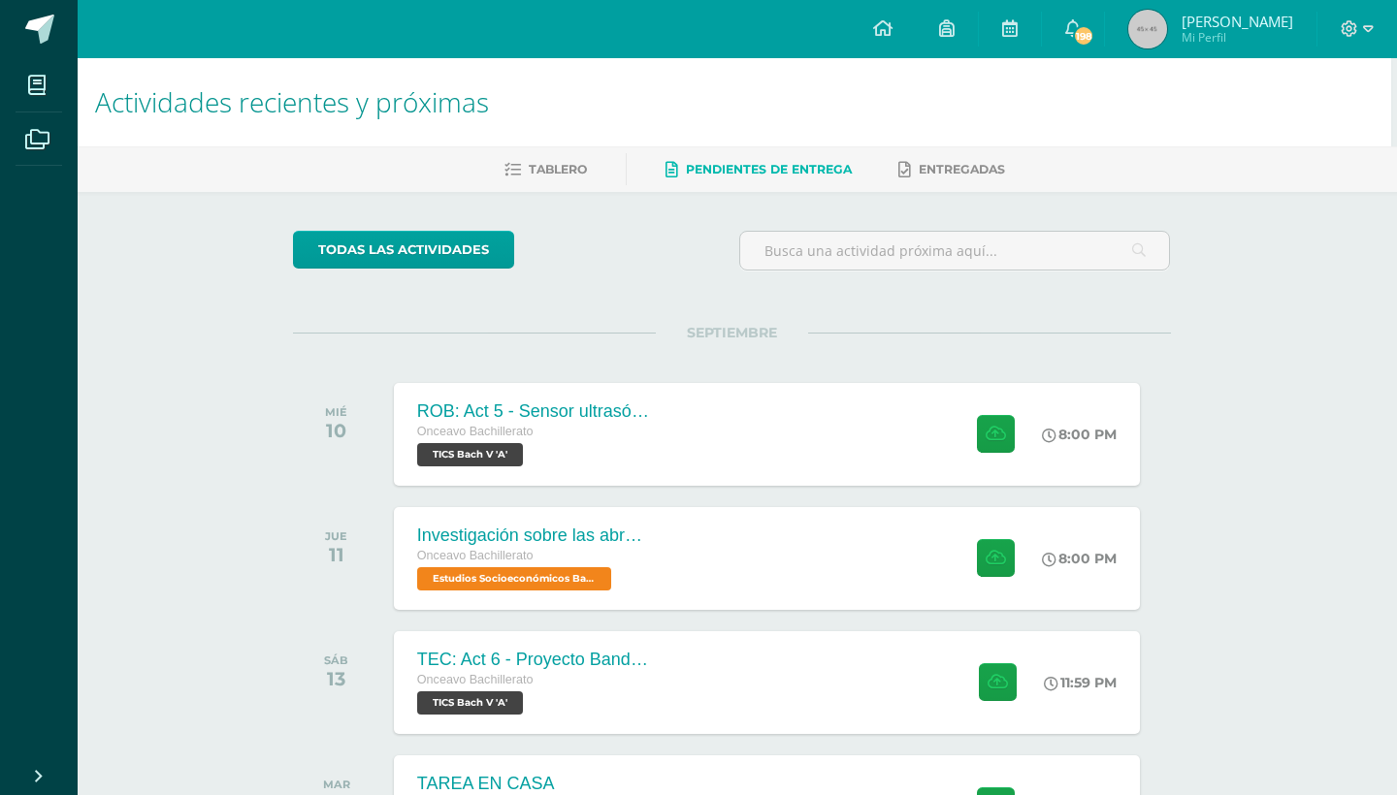
scroll to position [0, 6]
click at [537, 177] on span "Tablero" at bounding box center [558, 169] width 58 height 15
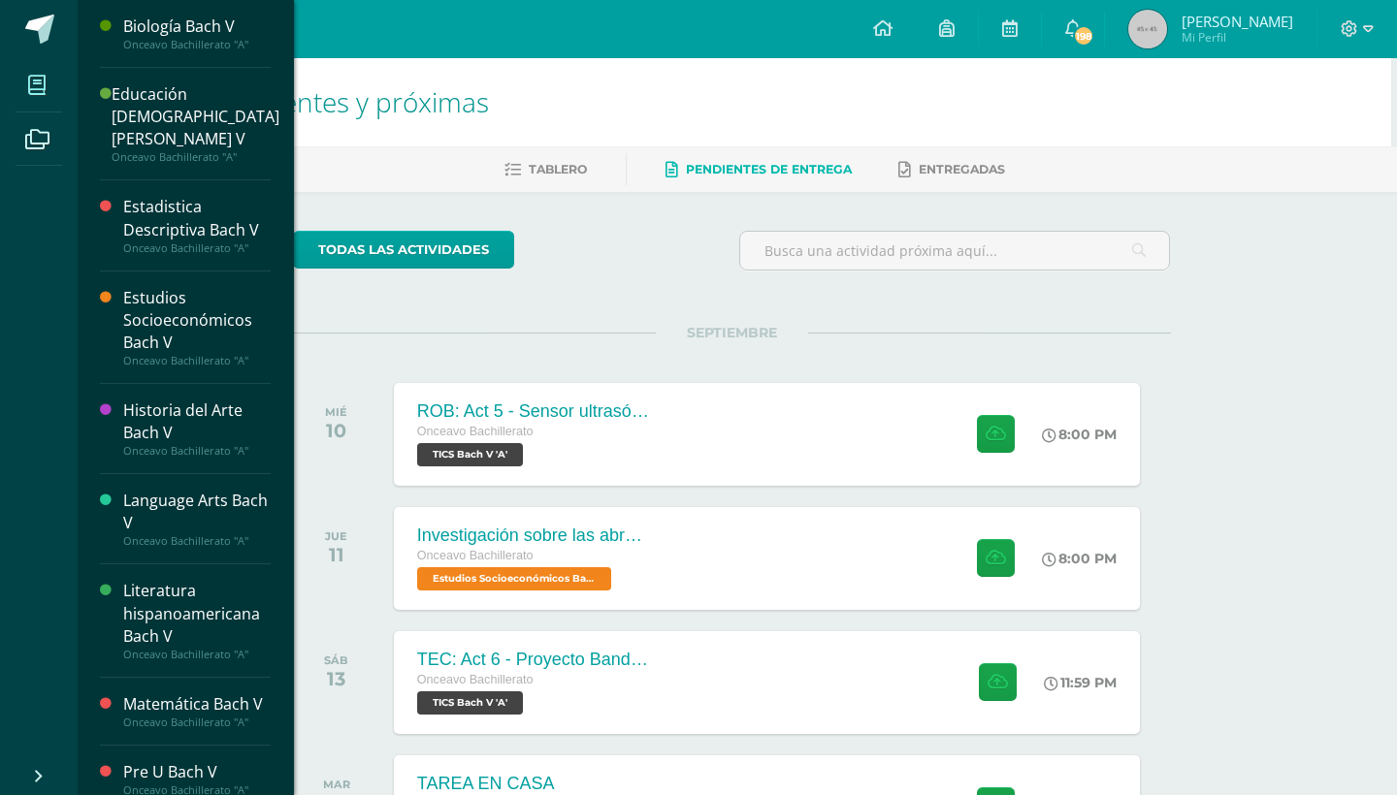
click at [34, 87] on icon at bounding box center [36, 85] width 17 height 19
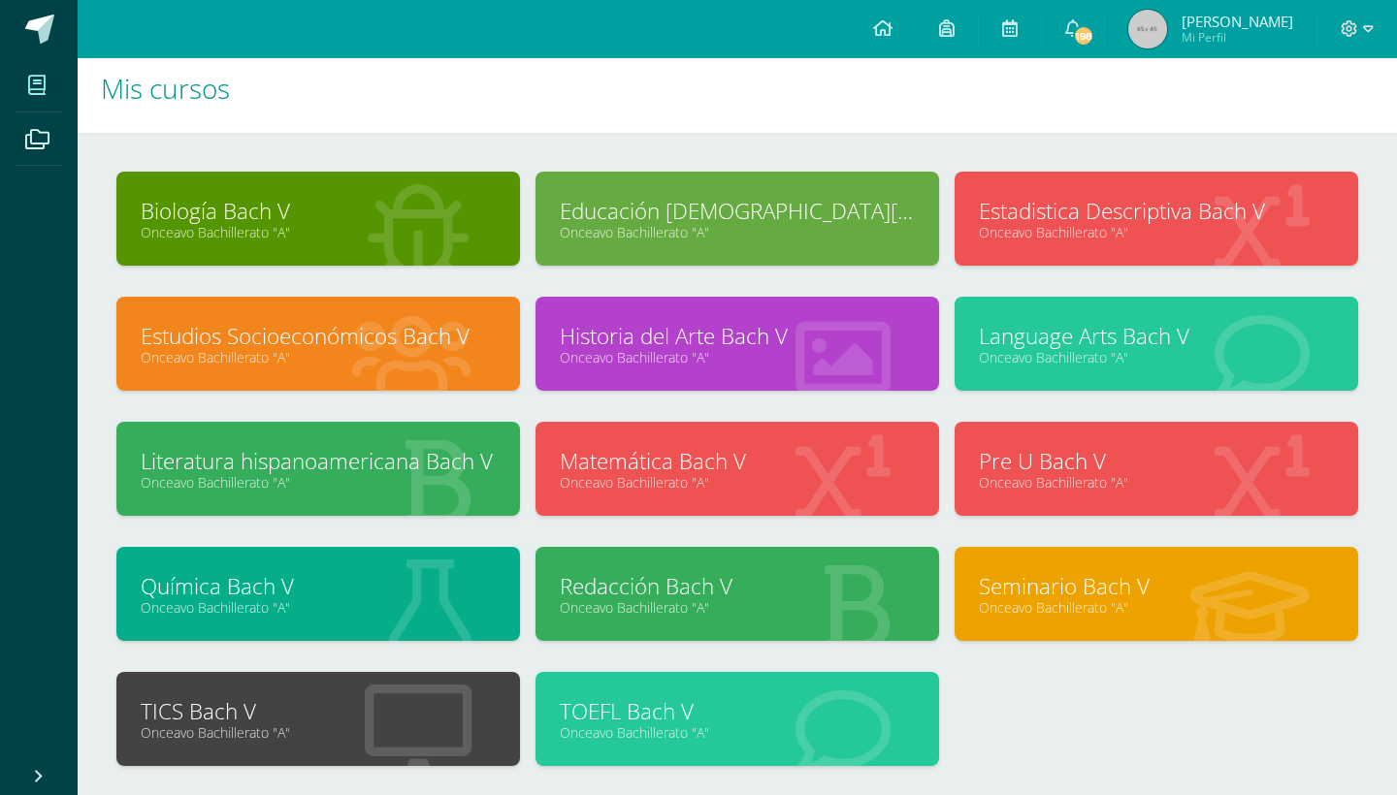
scroll to position [6, 0]
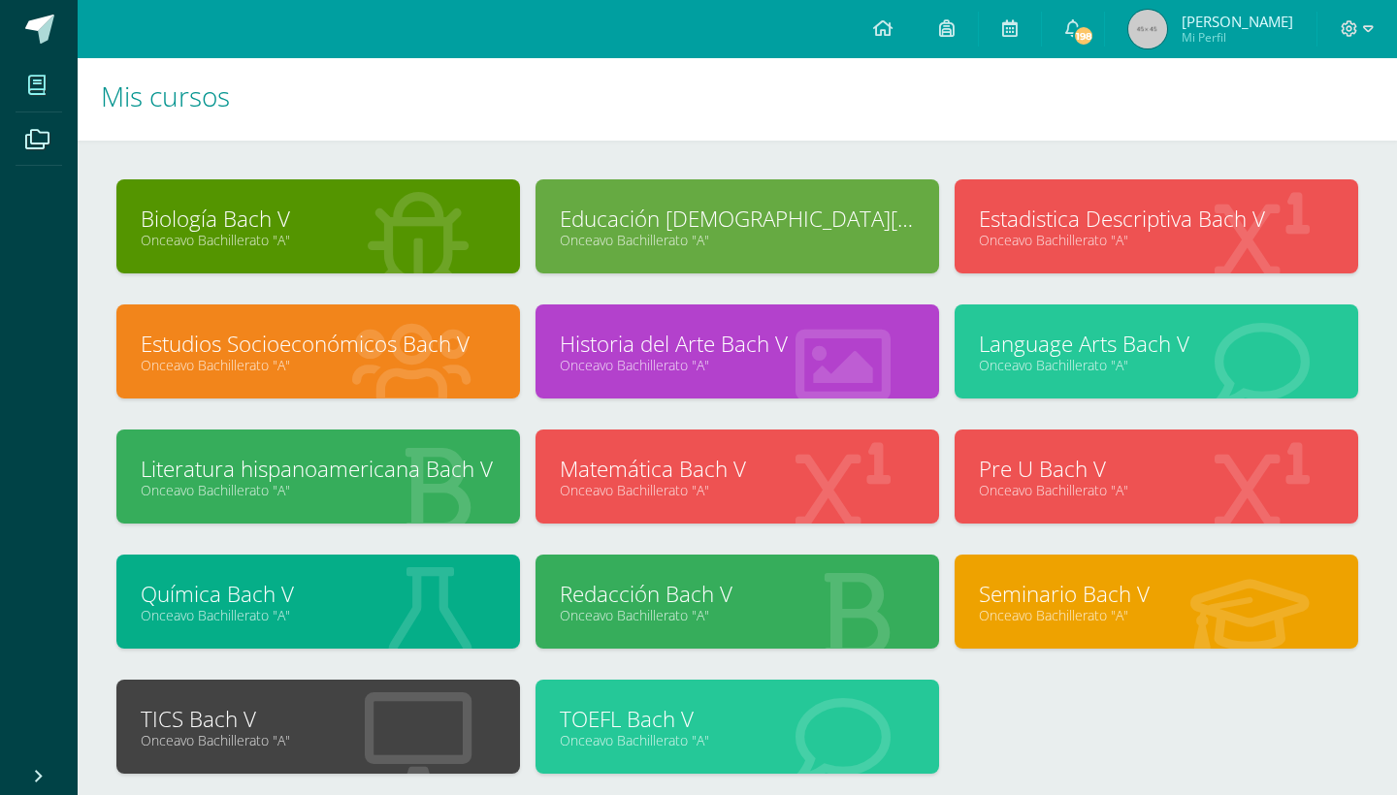
click at [284, 368] on link "Onceavo Bachillerato "A"" at bounding box center [318, 365] width 355 height 18
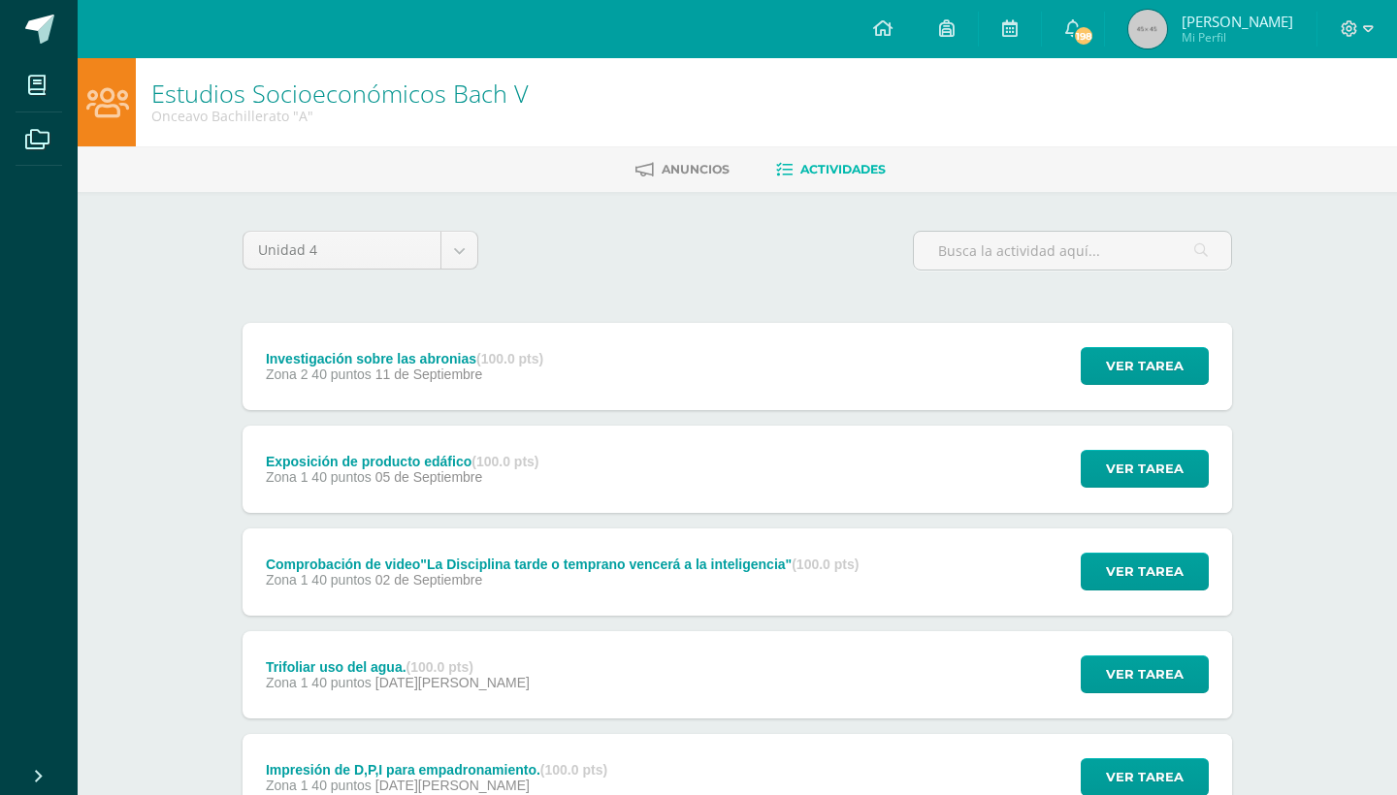
click at [509, 374] on div "Zona 2 40 puntos [DATE]" at bounding box center [404, 375] width 277 height 16
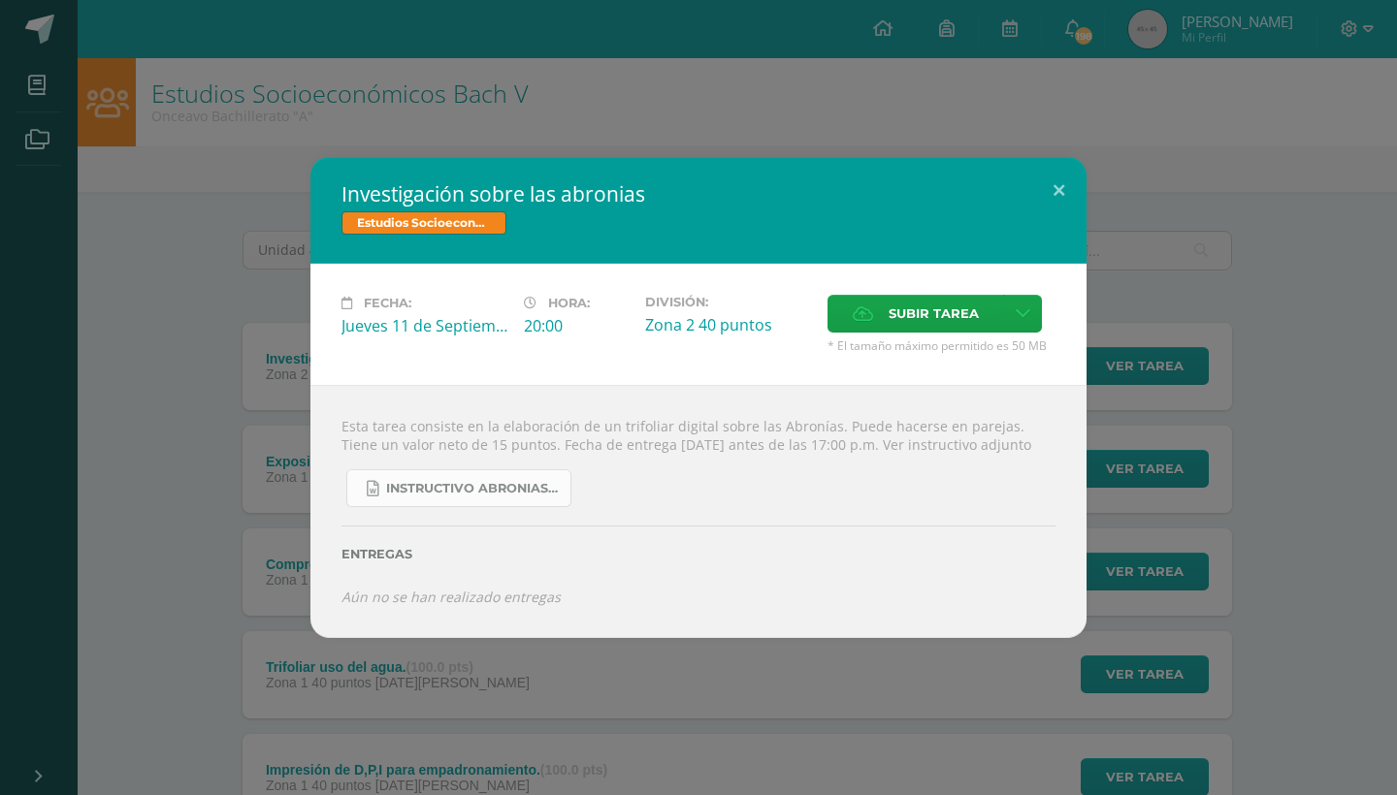
click at [480, 497] on span "Instructivo abronias 2025.docx" at bounding box center [473, 489] width 175 height 16
